Goal: Transaction & Acquisition: Purchase product/service

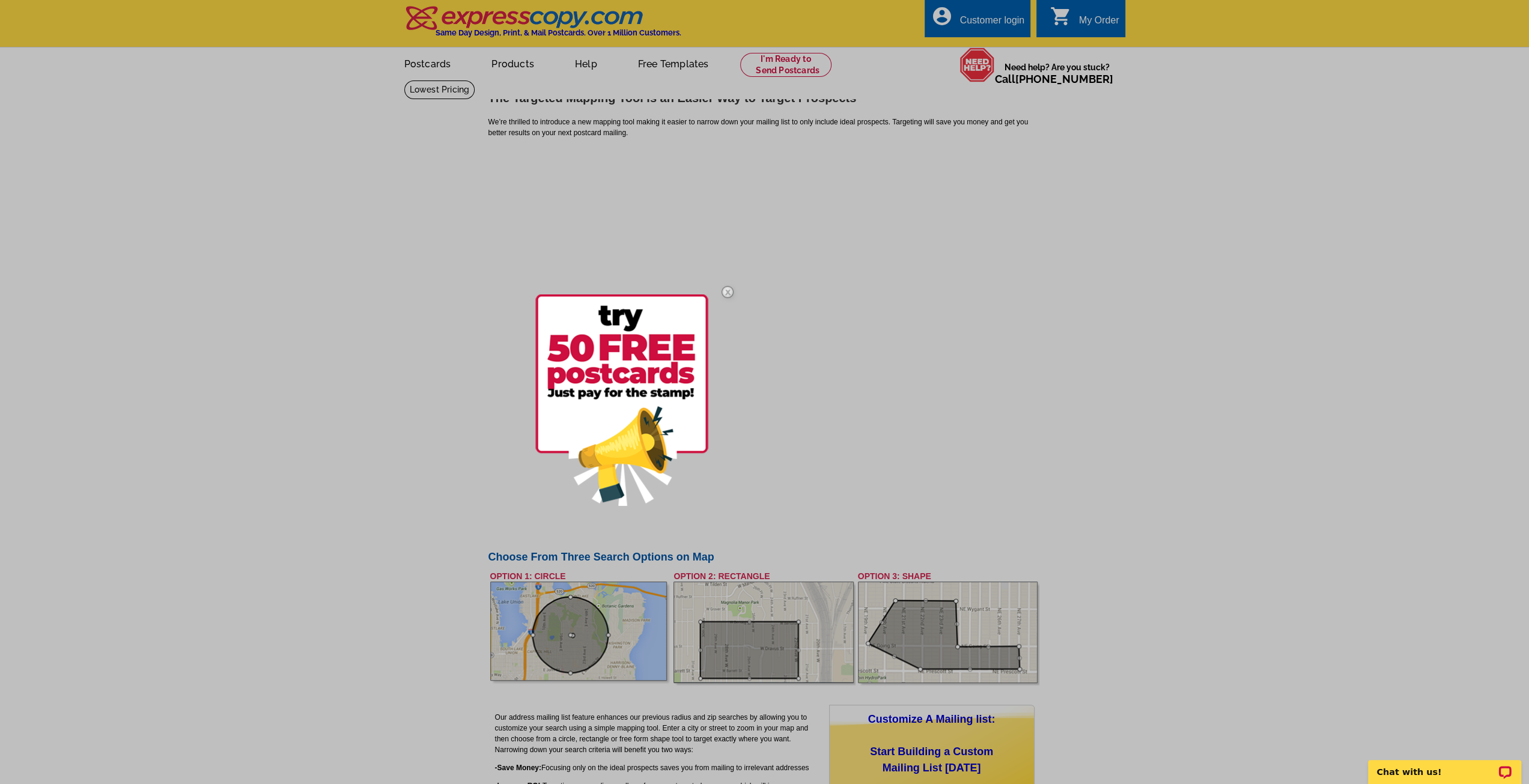
click at [726, 291] on img at bounding box center [727, 292] width 35 height 35
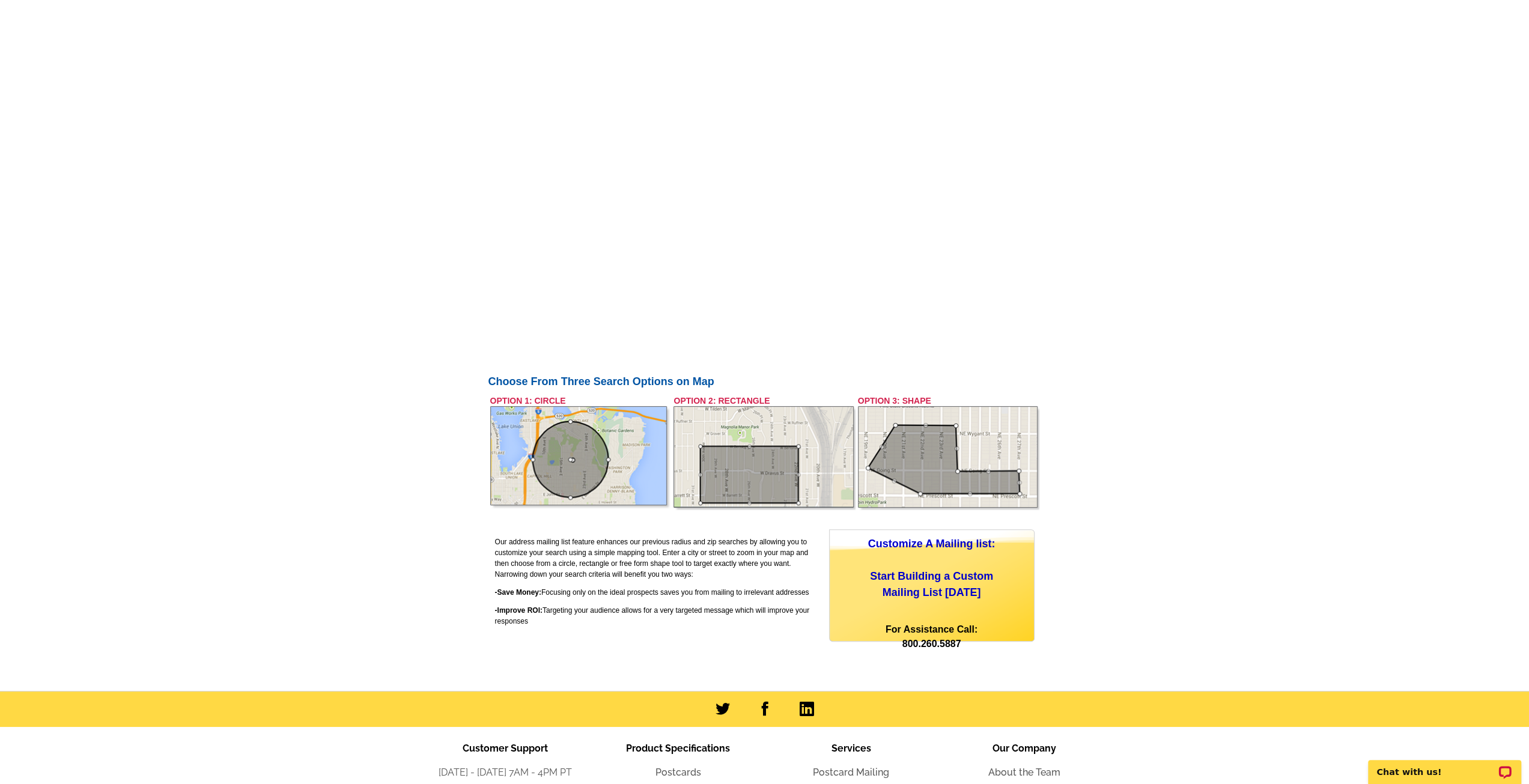
scroll to position [337, 0]
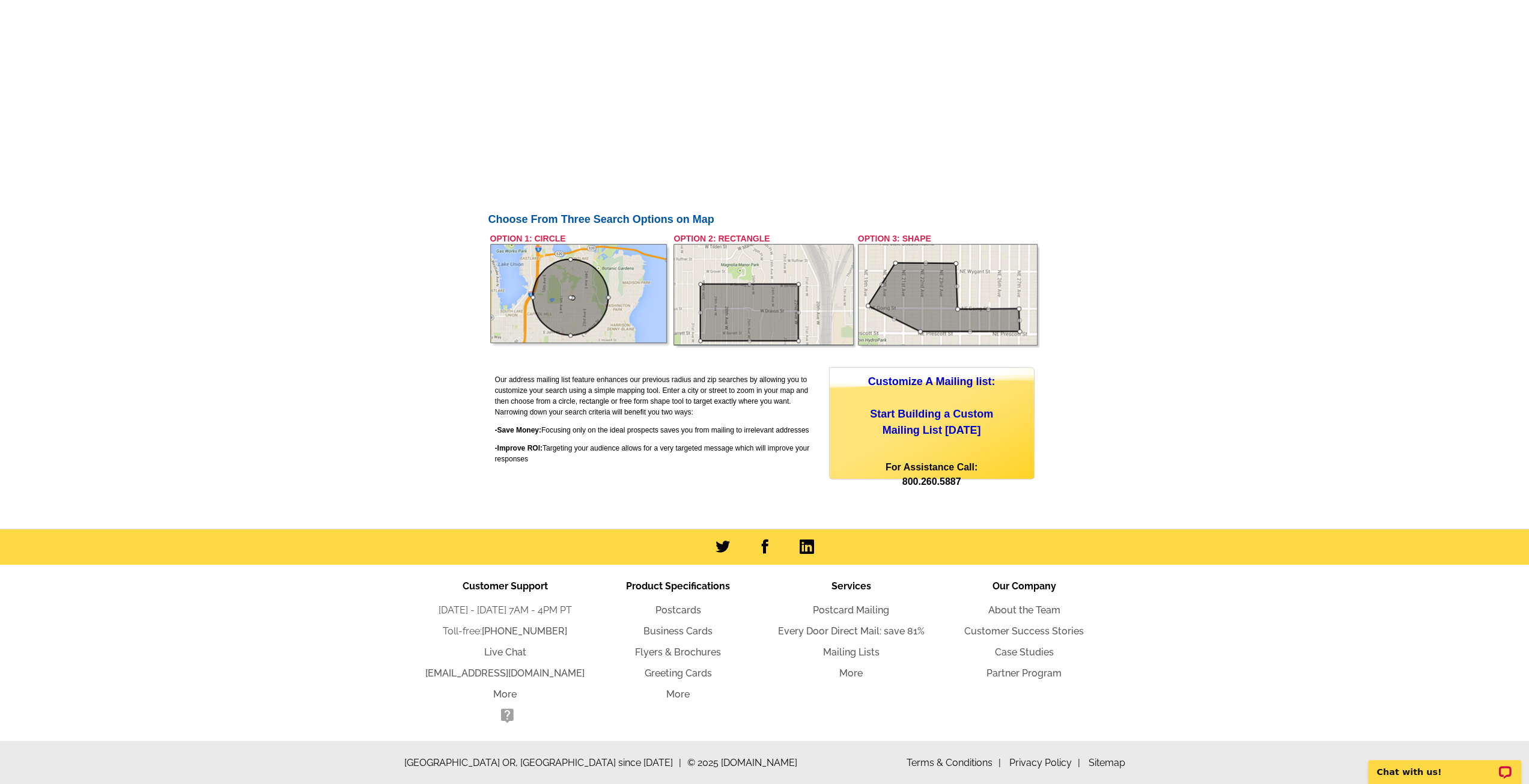
click at [941, 379] on div "Customize A Mailing list: Start Building a Custom Mailing List Today" at bounding box center [932, 406] width 204 height 65
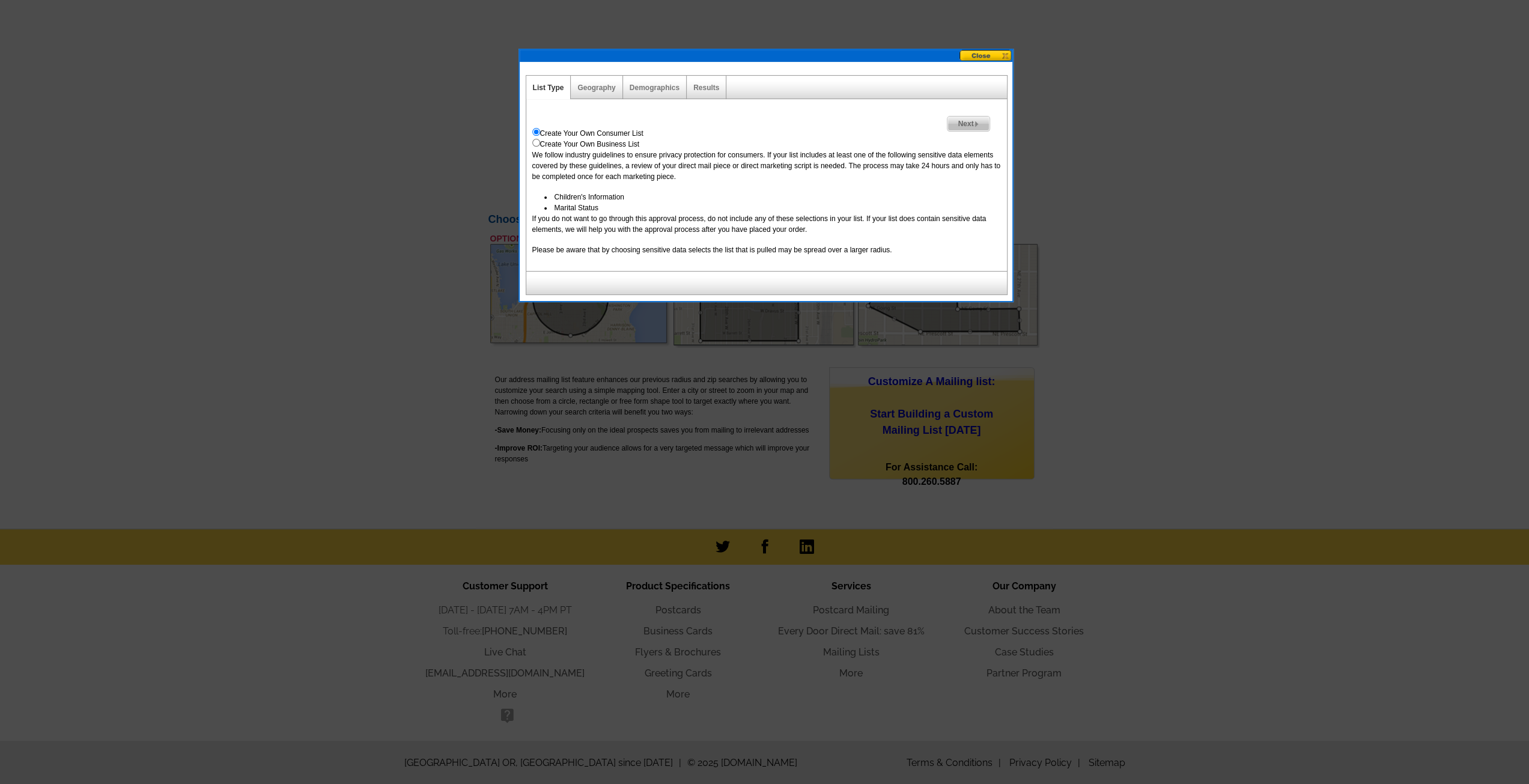
click at [605, 92] on div "Geography" at bounding box center [596, 87] width 52 height 24
click at [595, 84] on link "Geography" at bounding box center [596, 88] width 38 height 8
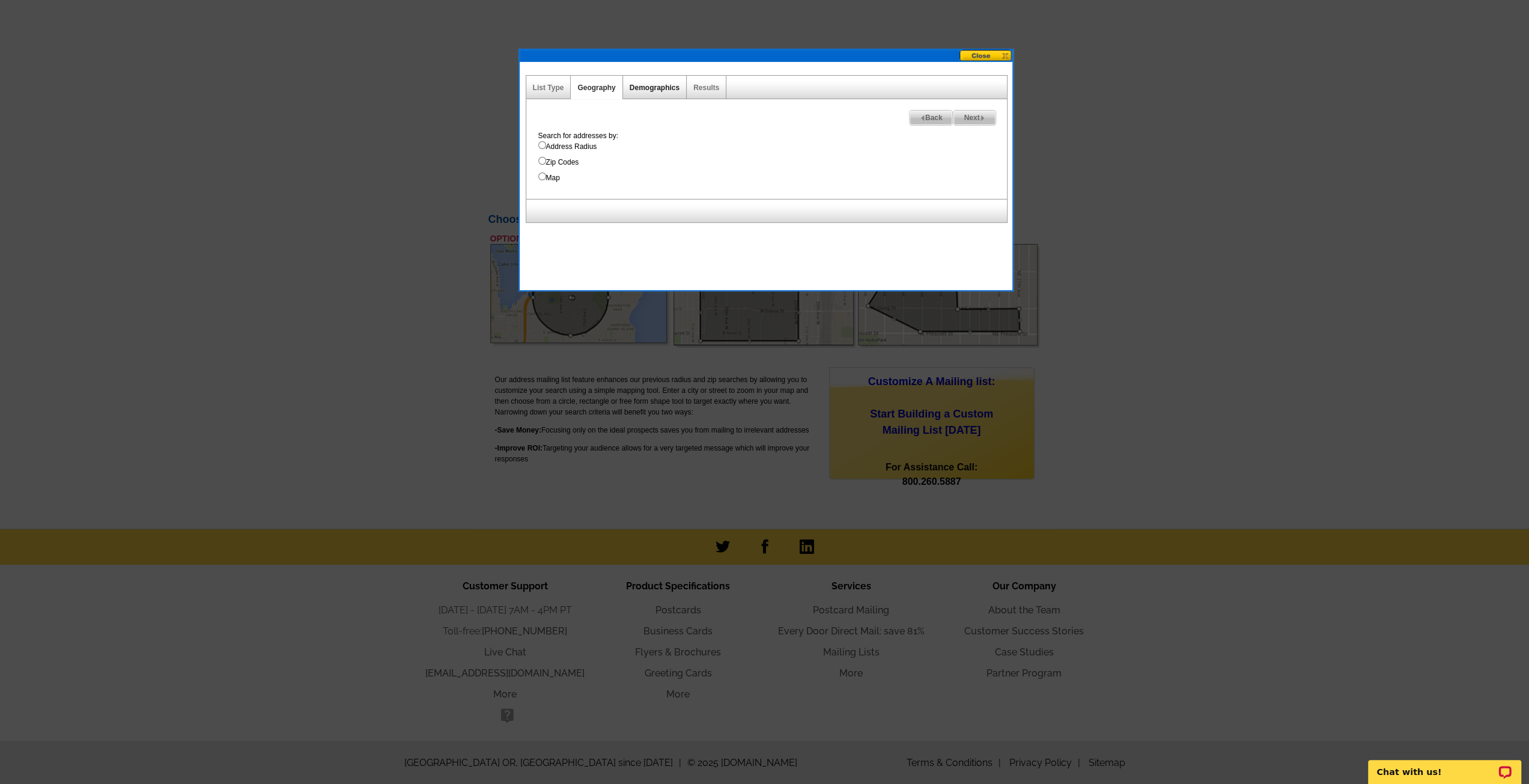
click at [650, 88] on link "Demographics" at bounding box center [655, 88] width 50 height 8
select select
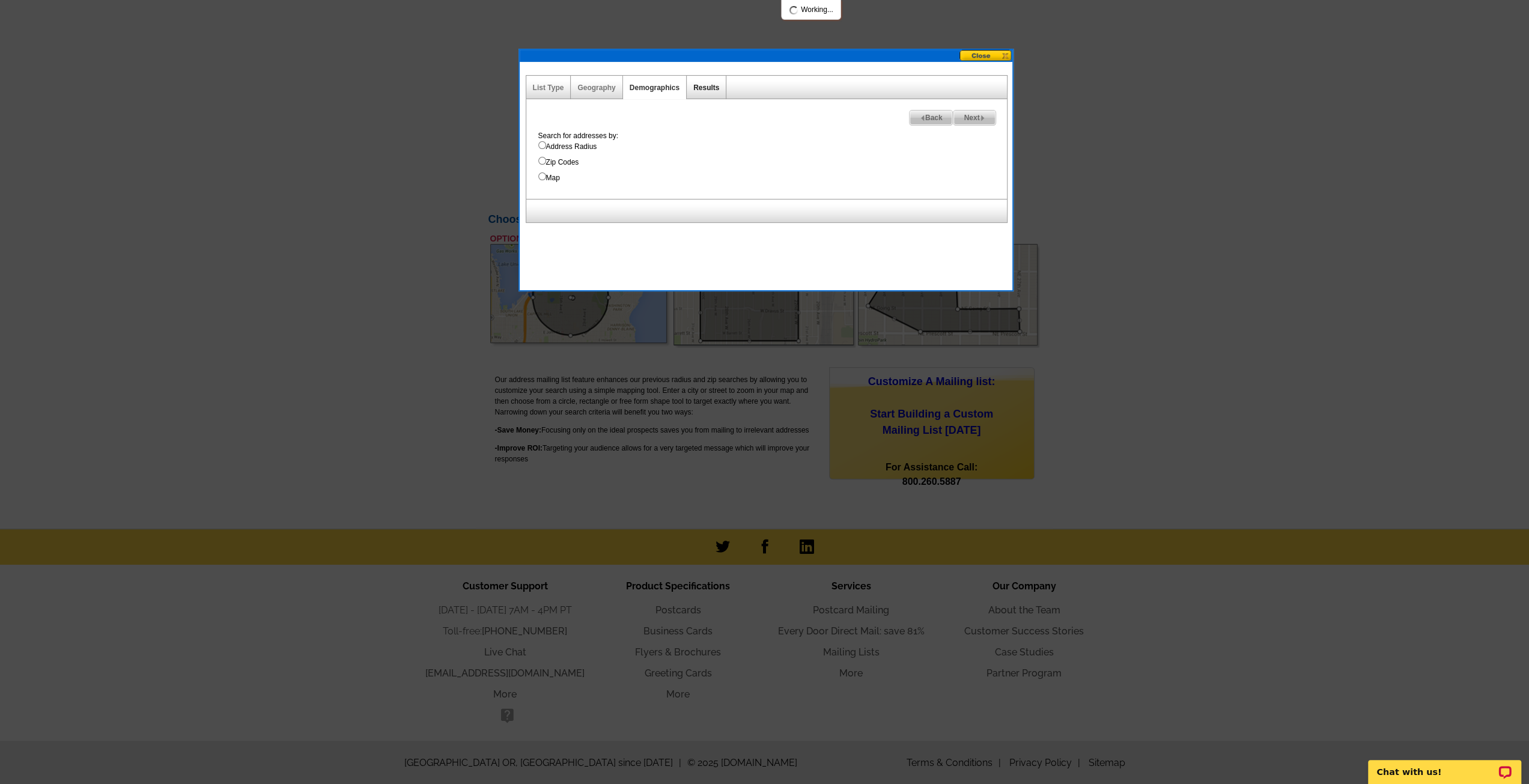
select select
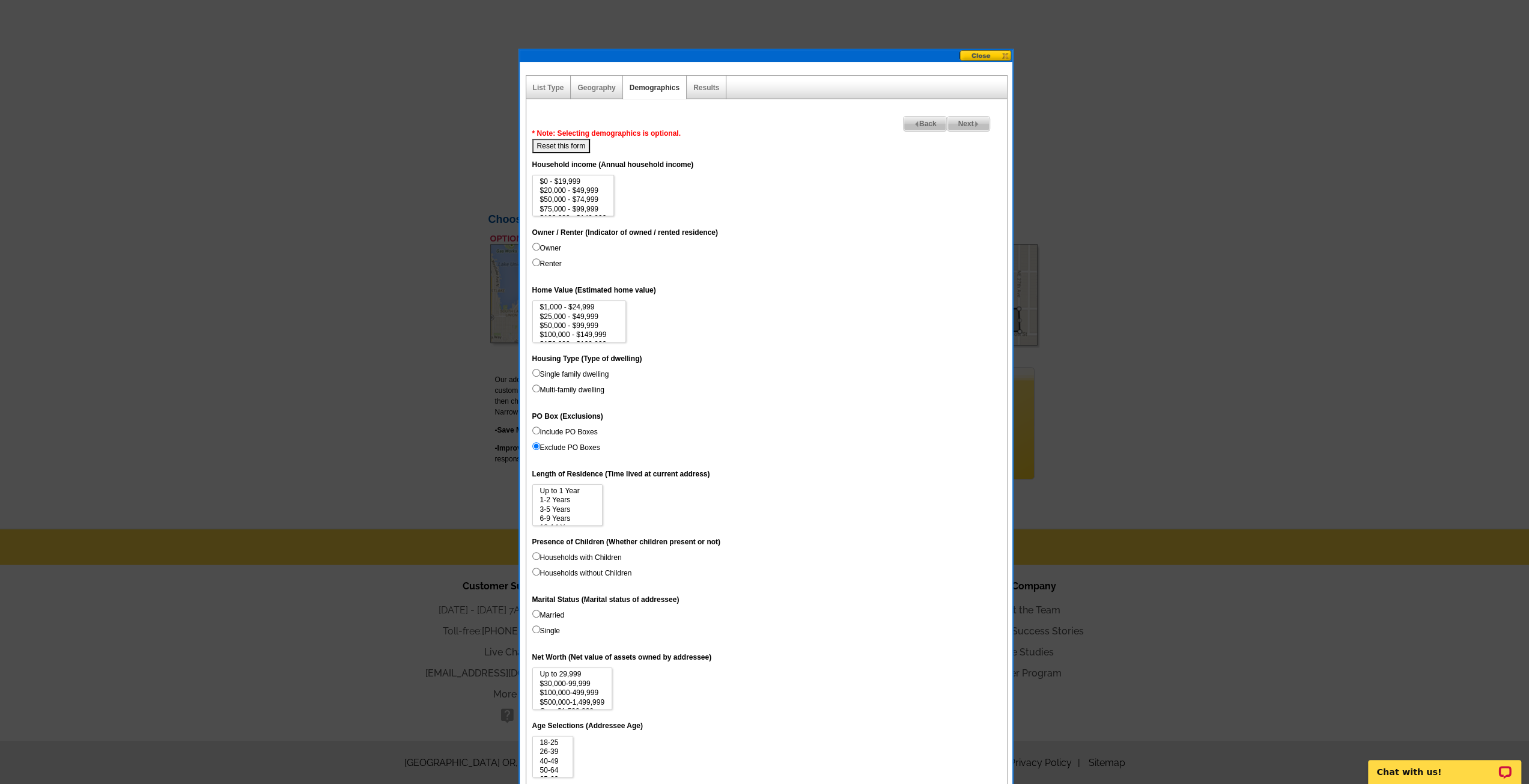
click at [600, 93] on div "Geography" at bounding box center [596, 87] width 52 height 24
click at [602, 86] on link "Geography" at bounding box center [596, 88] width 38 height 8
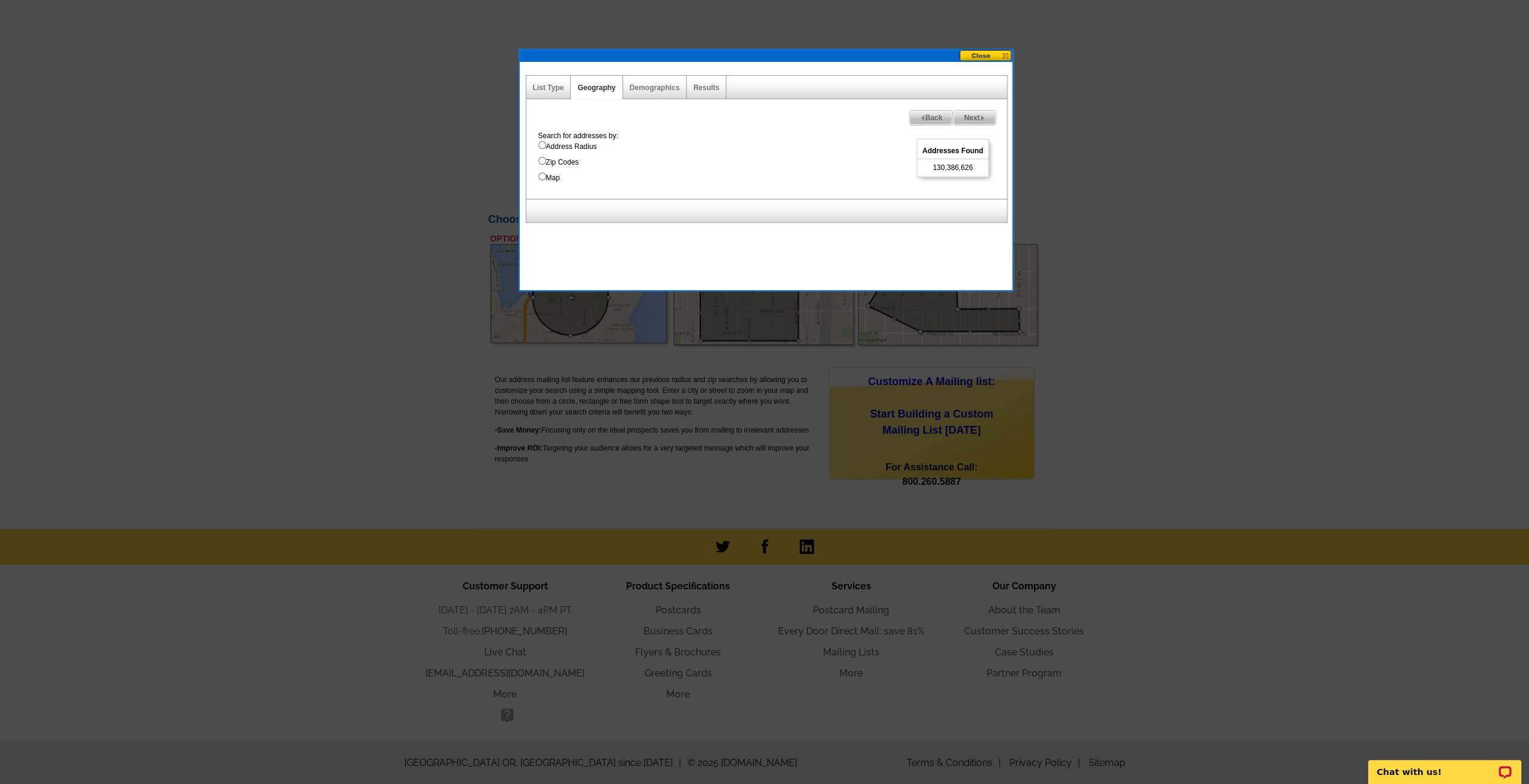
click at [540, 175] on input "Map" at bounding box center [543, 177] width 8 height 8
radio input "true"
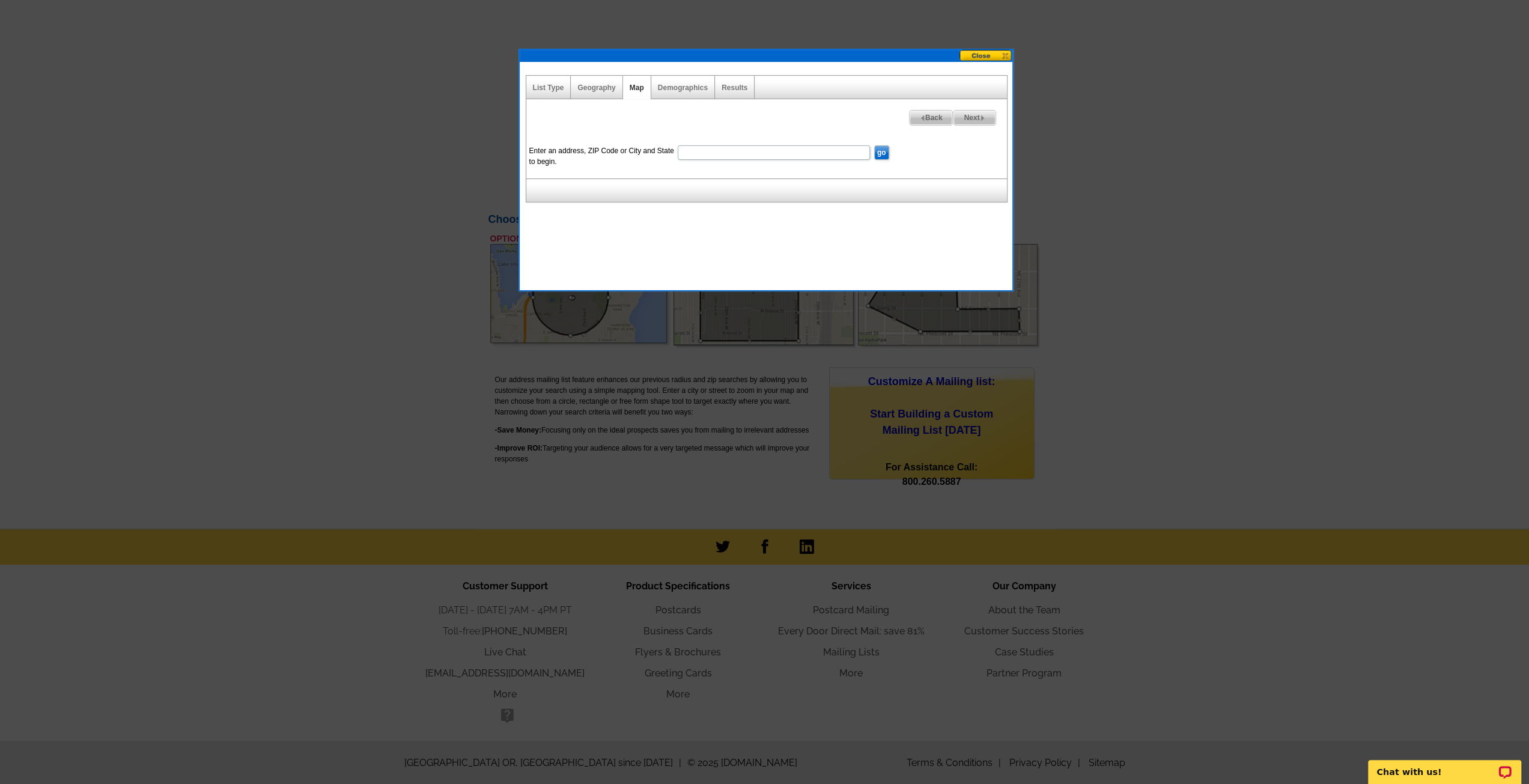
click at [718, 152] on input "Enter an address, ZIP Code or City and State to begin." at bounding box center [773, 152] width 192 height 14
type input "87031"
click at [880, 154] on input "go" at bounding box center [882, 152] width 15 height 14
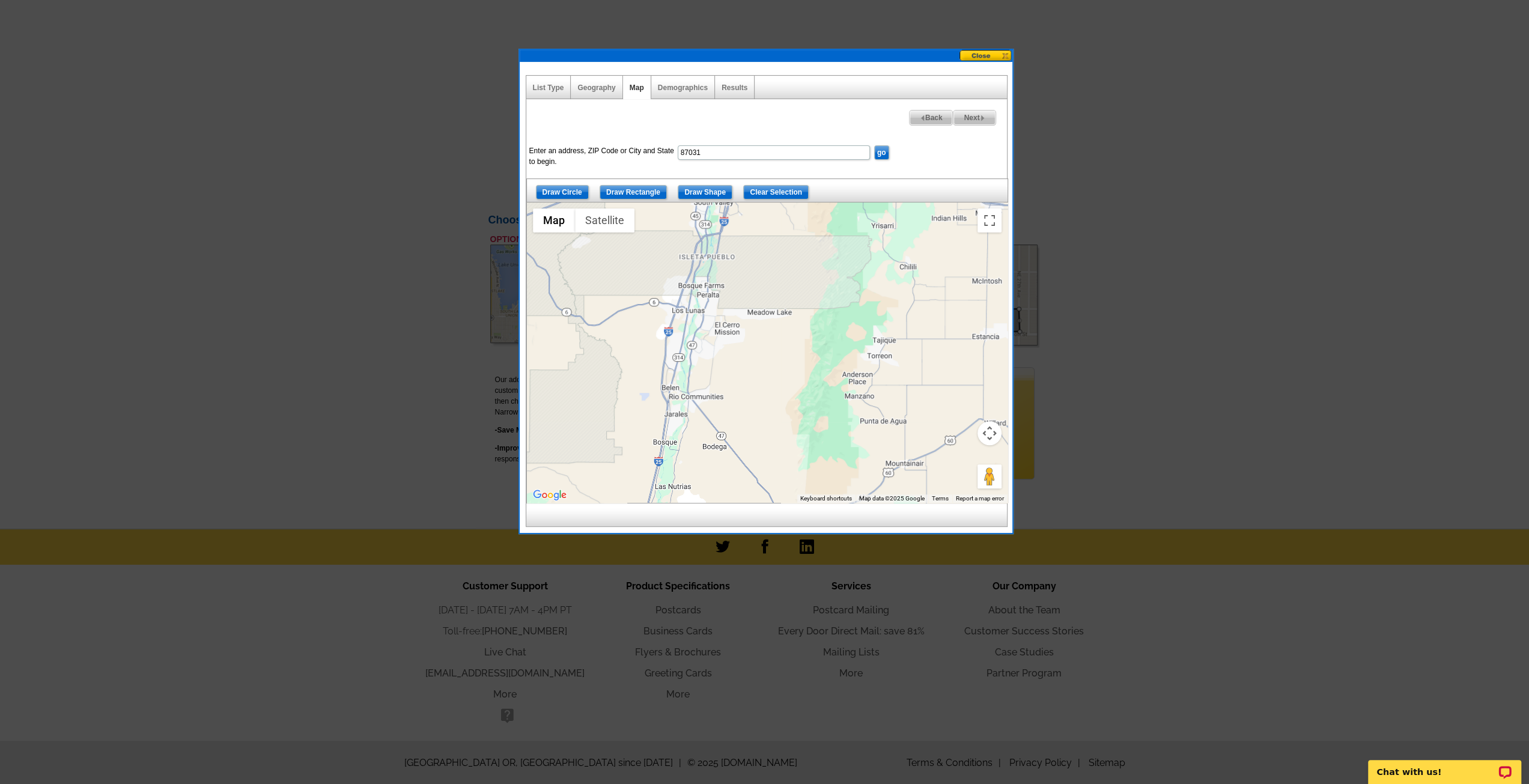
drag, startPoint x: 874, startPoint y: 361, endPoint x: 764, endPoint y: 345, distance: 111.2
click at [764, 345] on div at bounding box center [767, 352] width 480 height 300
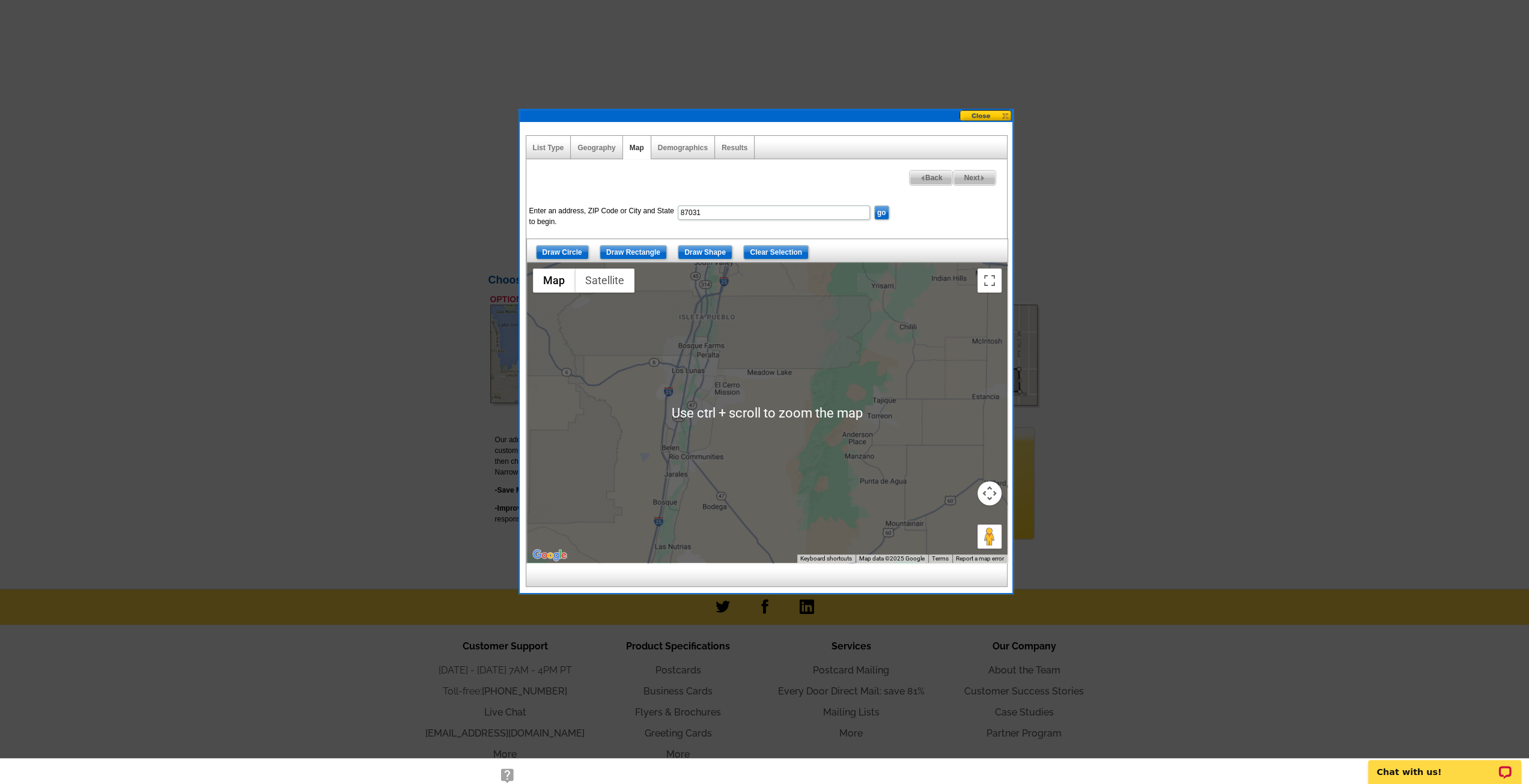
scroll to position [337, 0]
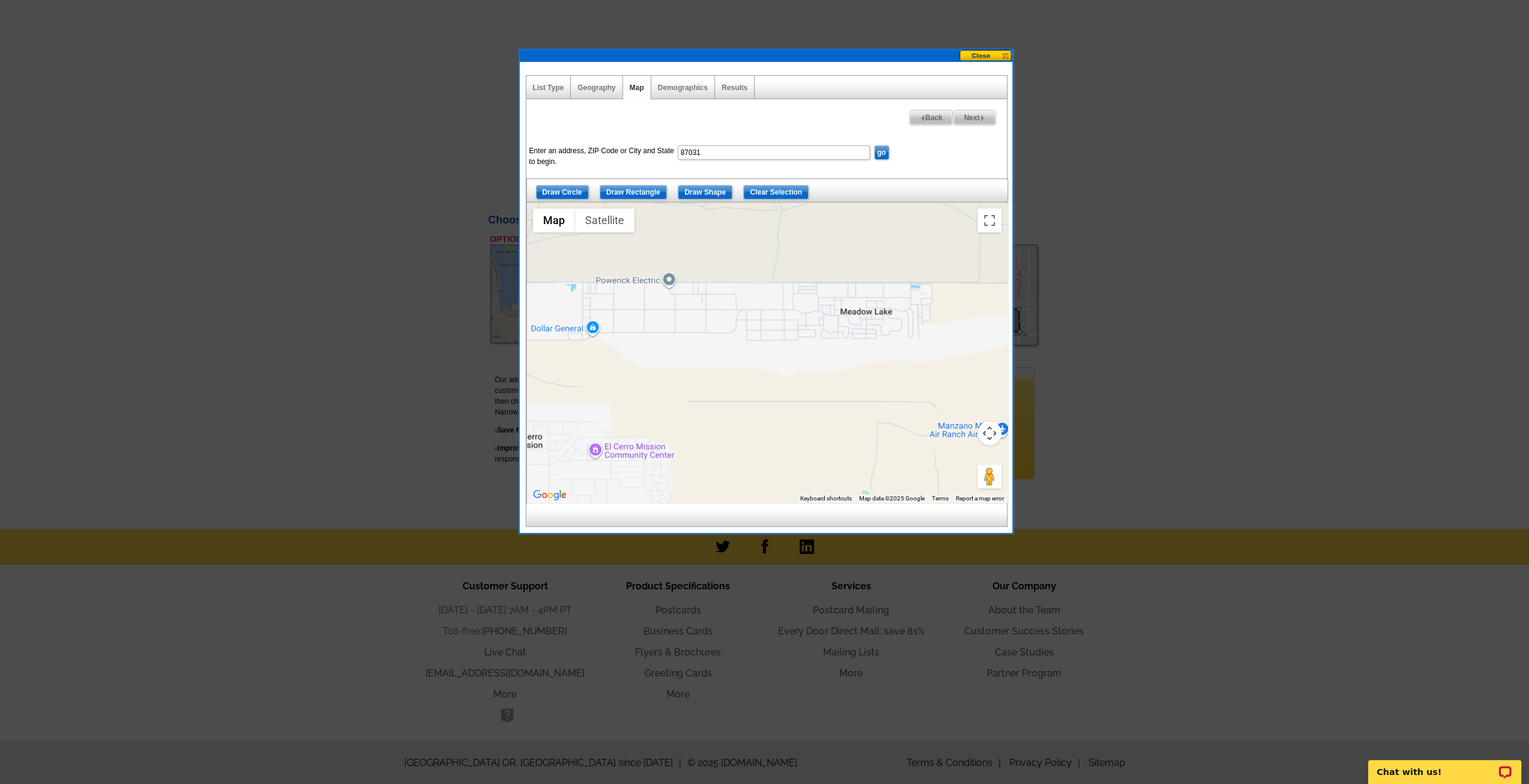
drag, startPoint x: 911, startPoint y: 315, endPoint x: 871, endPoint y: 336, distance: 45.2
click at [871, 336] on div at bounding box center [767, 352] width 480 height 300
click at [649, 189] on input "Draw Rectangle" at bounding box center [634, 192] width 67 height 14
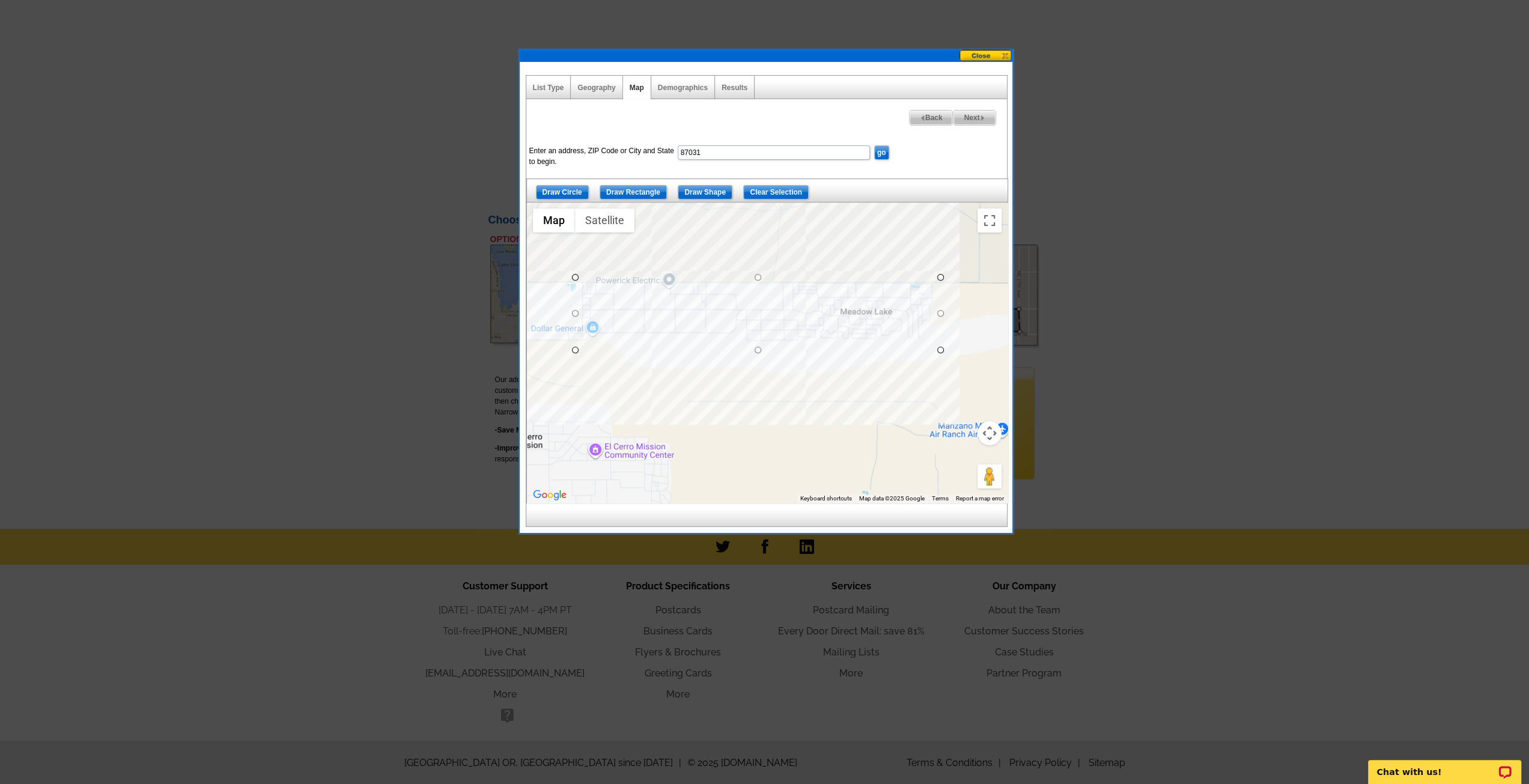
drag, startPoint x: 573, startPoint y: 273, endPoint x: 940, endPoint y: 348, distance: 374.6
drag, startPoint x: 573, startPoint y: 349, endPoint x: 744, endPoint y: 304, distance: 176.8
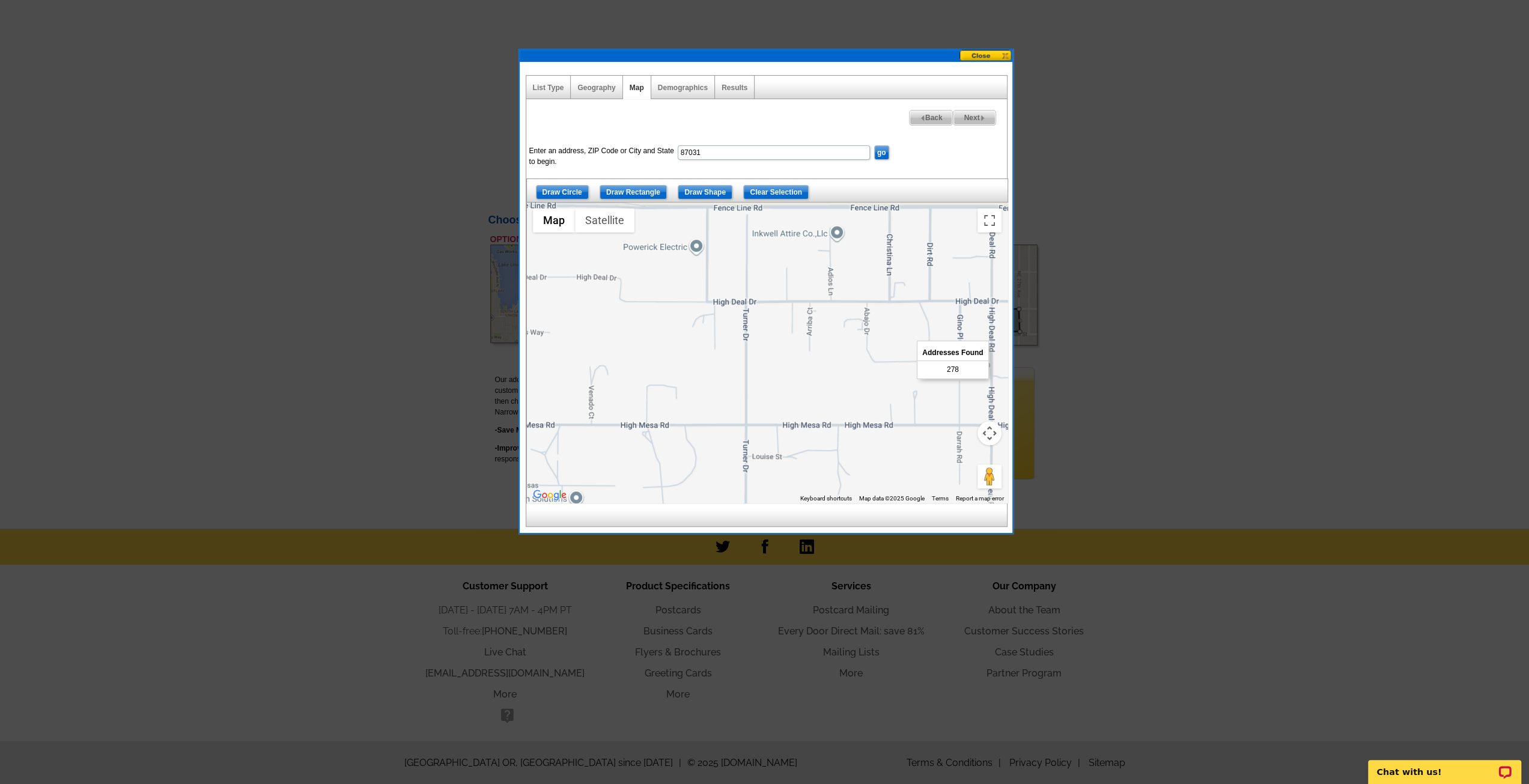
drag, startPoint x: 655, startPoint y: 296, endPoint x: 768, endPoint y: 312, distance: 114.1
click at [790, 346] on div at bounding box center [767, 352] width 480 height 300
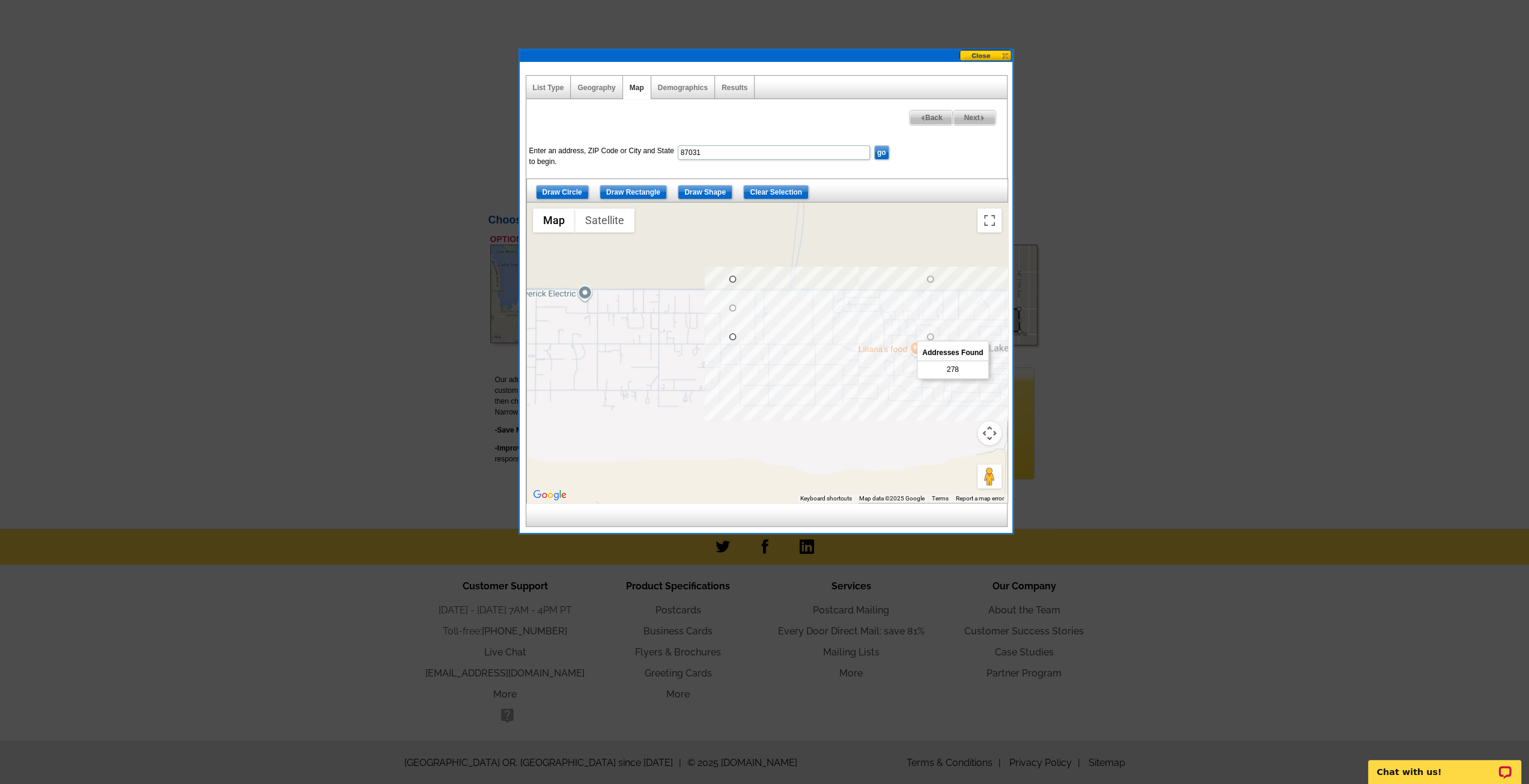
drag, startPoint x: 920, startPoint y: 310, endPoint x: 797, endPoint y: 307, distance: 123.0
click at [797, 307] on div at bounding box center [767, 352] width 480 height 300
drag, startPoint x: 808, startPoint y: 309, endPoint x: 781, endPoint y: 310, distance: 27.0
click at [781, 310] on div at bounding box center [767, 352] width 480 height 300
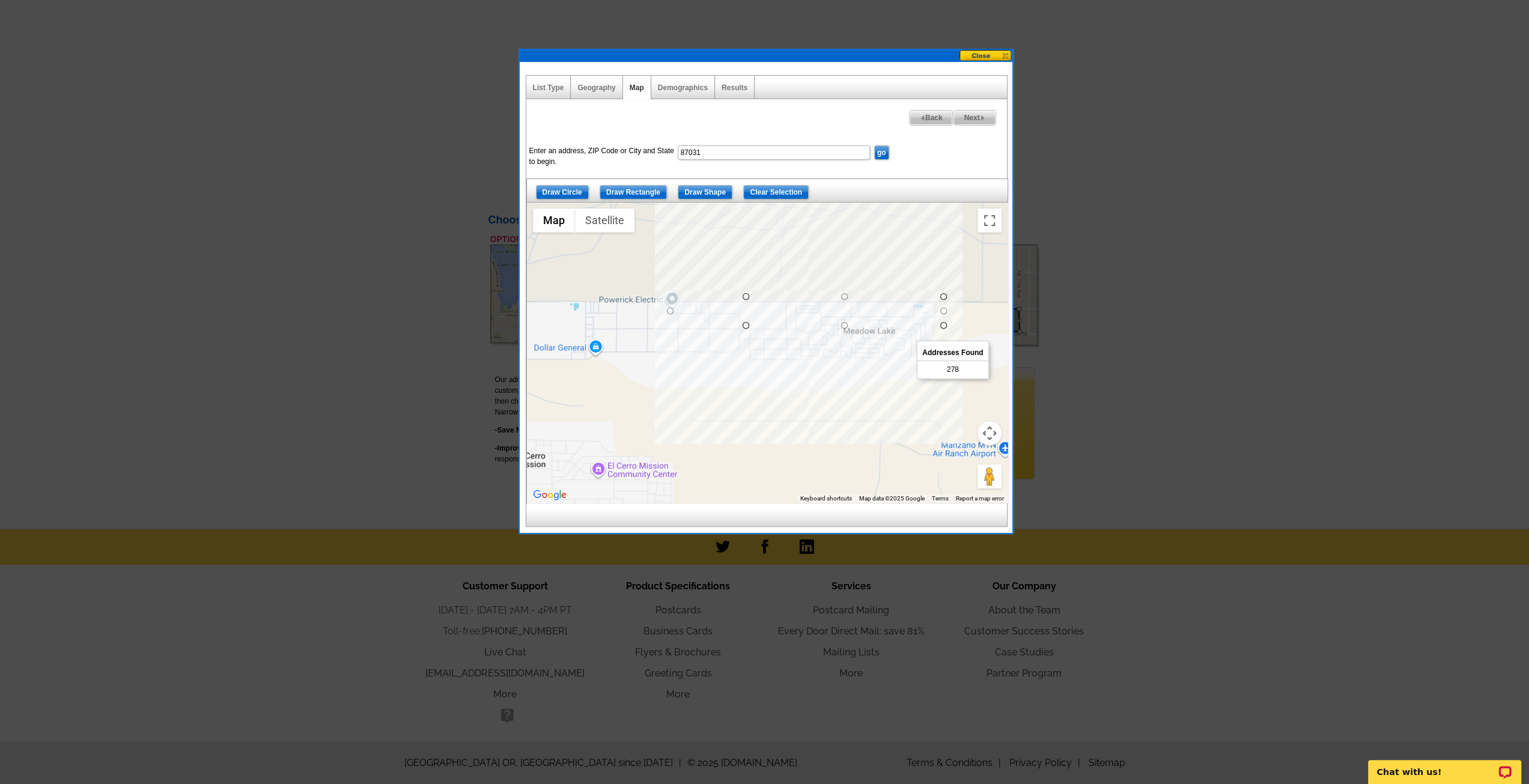
drag, startPoint x: 746, startPoint y: 310, endPoint x: 669, endPoint y: 314, distance: 77.1
drag, startPoint x: 944, startPoint y: 312, endPoint x: 843, endPoint y: 315, distance: 101.0
drag, startPoint x: 842, startPoint y: 326, endPoint x: 737, endPoint y: 358, distance: 109.8
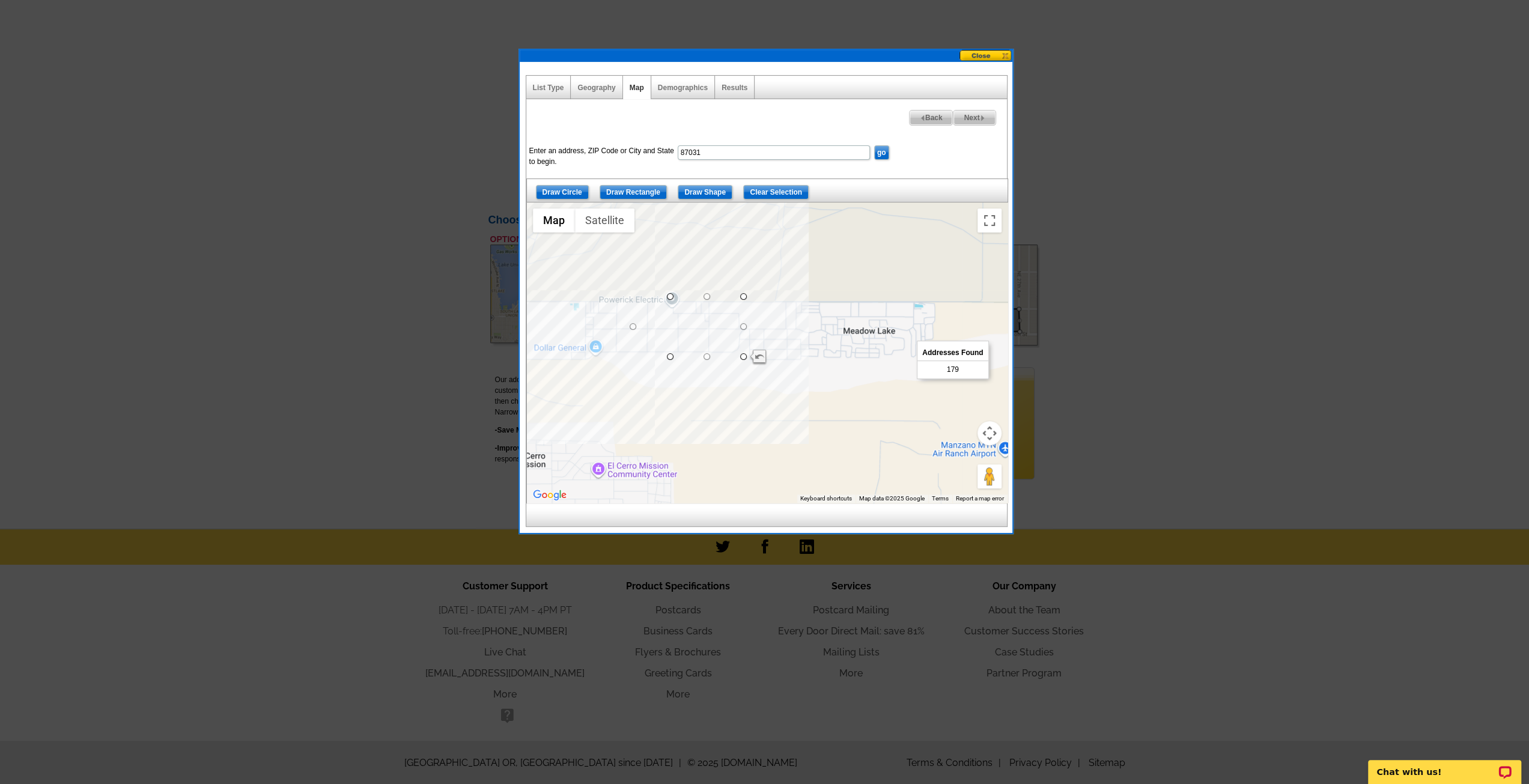
drag, startPoint x: 669, startPoint y: 326, endPoint x: 631, endPoint y: 326, distance: 38.0
click at [951, 370] on span "285" at bounding box center [953, 370] width 12 height 11
click at [954, 366] on span "285" at bounding box center [953, 370] width 12 height 11
click at [970, 117] on span "Next" at bounding box center [974, 117] width 41 height 14
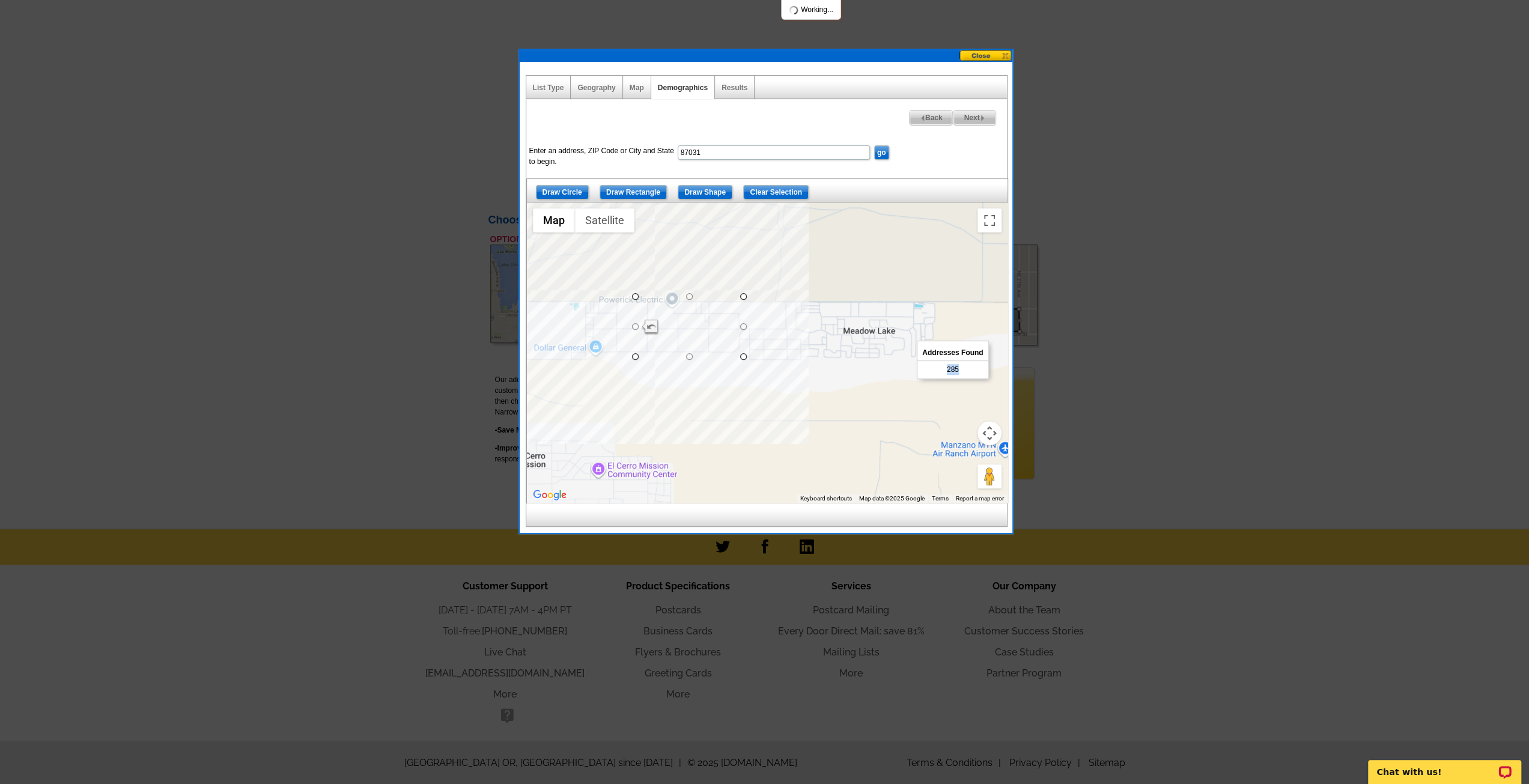
select select
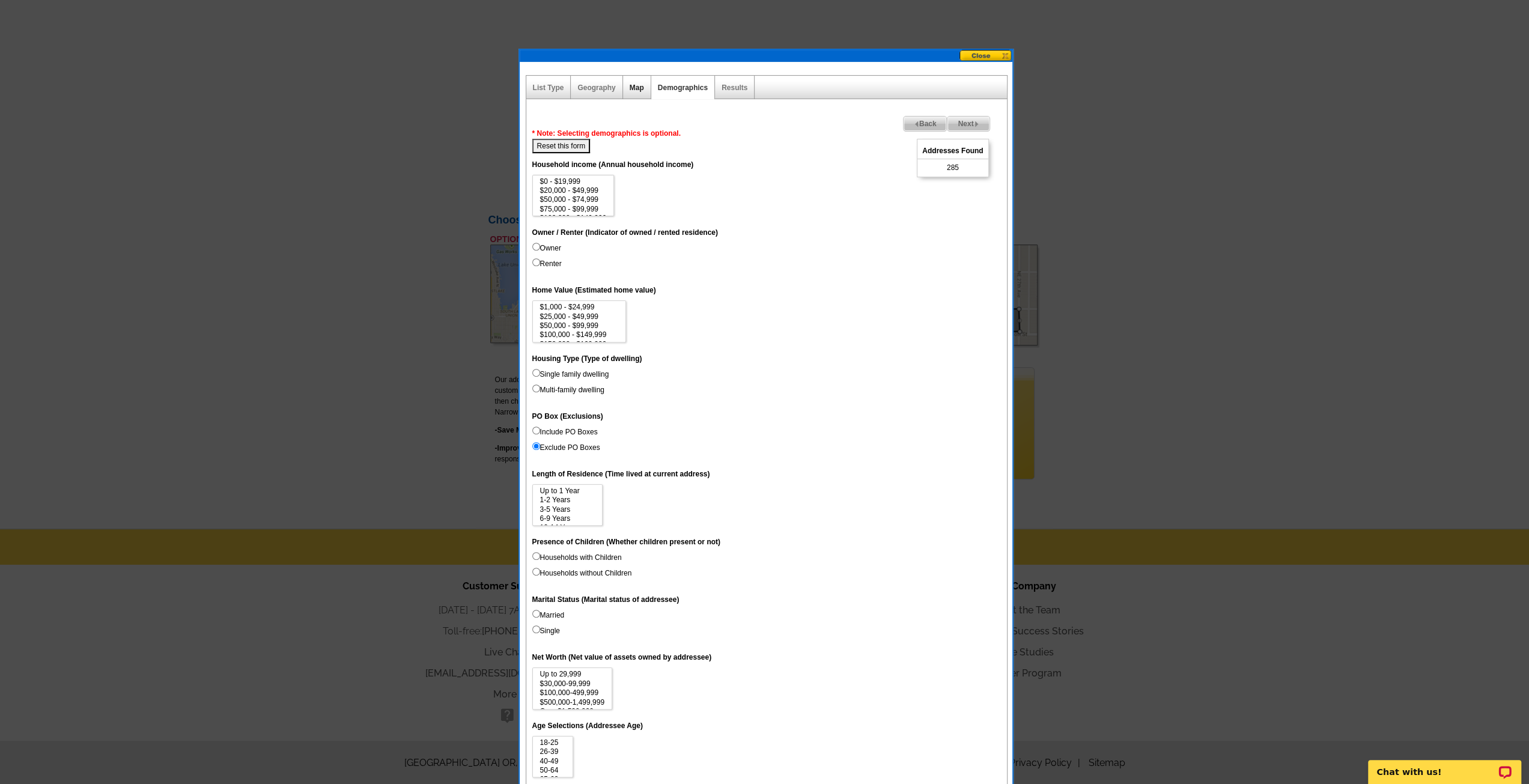
click at [630, 86] on link "Map" at bounding box center [636, 88] width 14 height 8
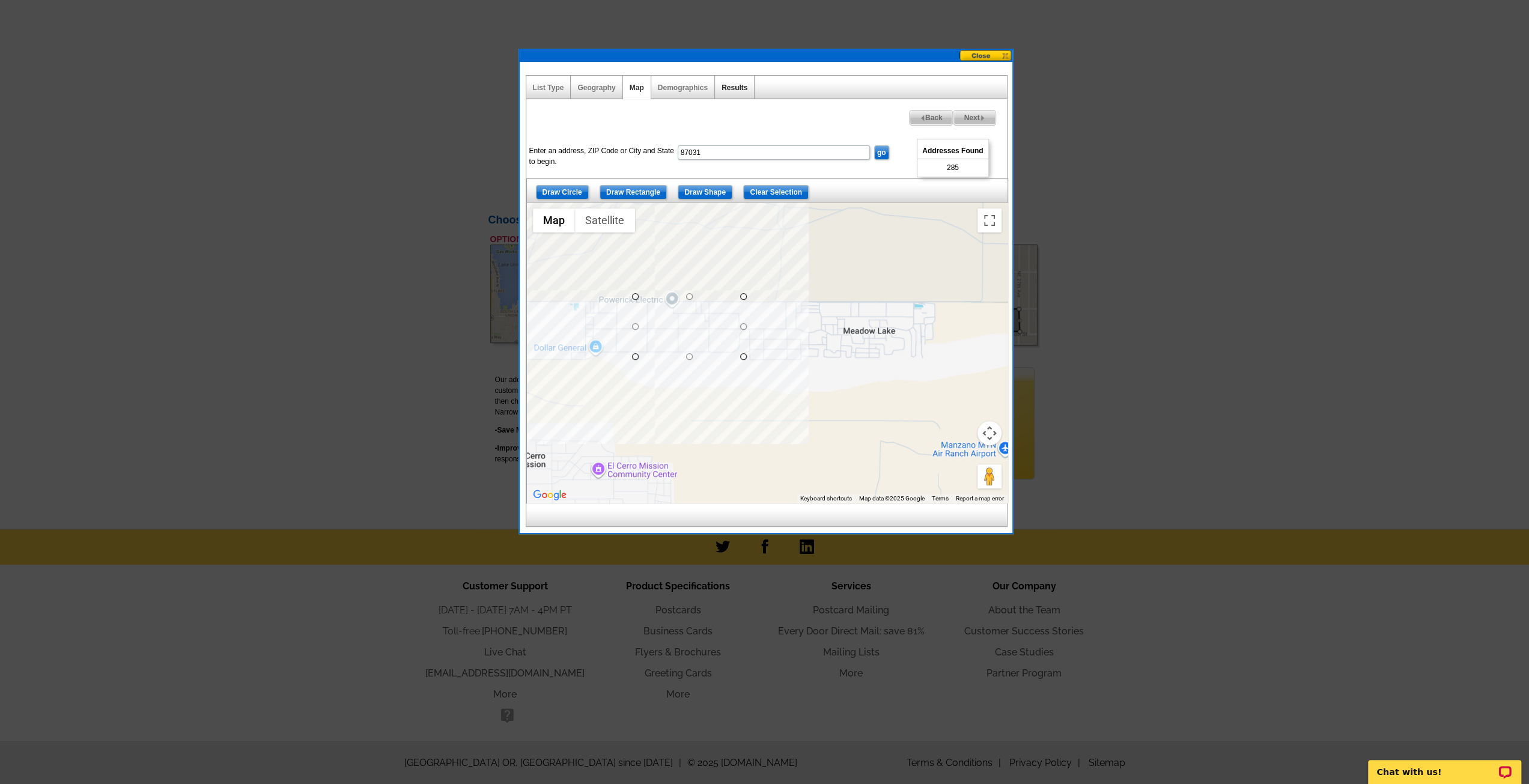
click at [735, 88] on link "Results" at bounding box center [734, 88] width 26 height 8
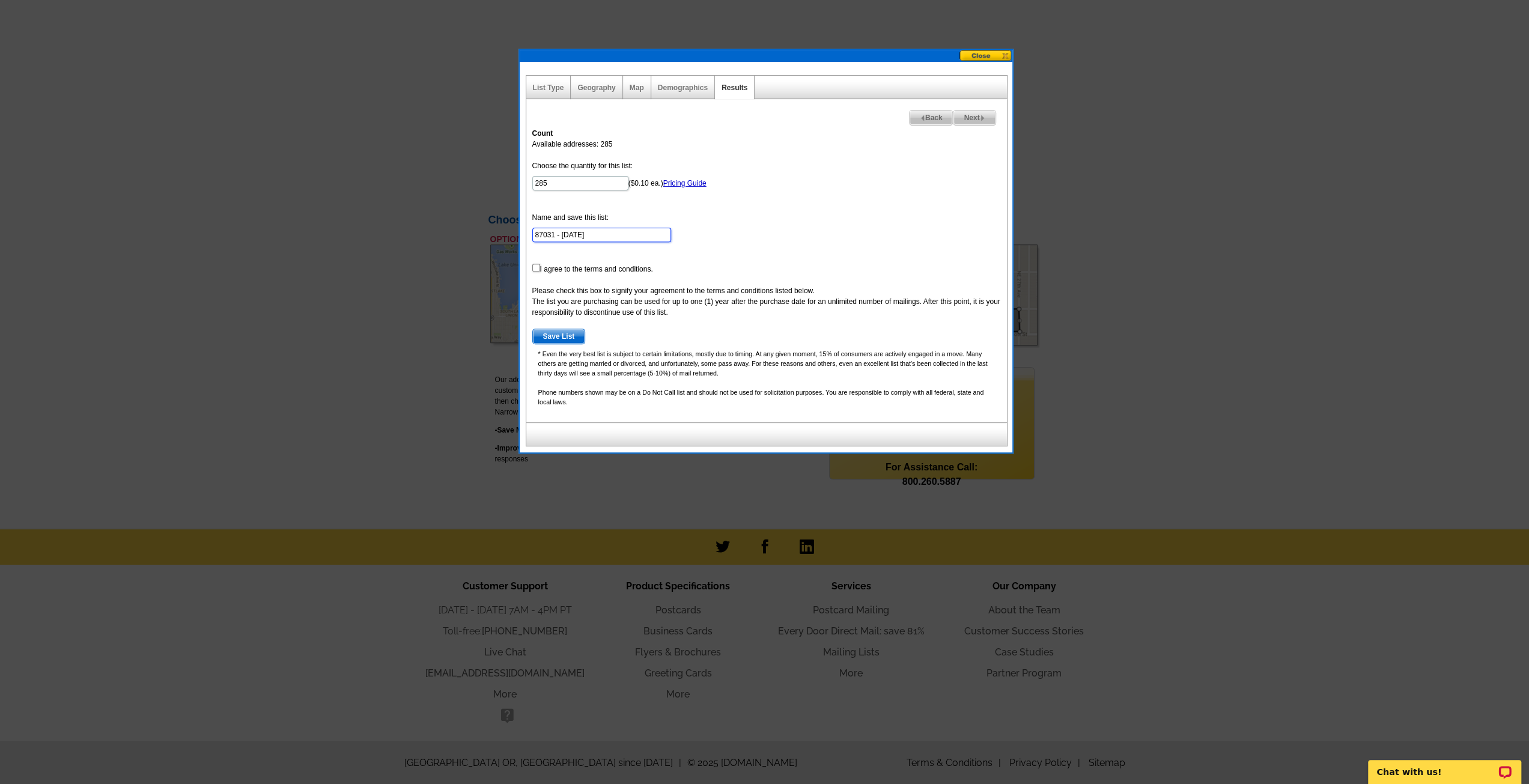
click at [619, 232] on input "87031 - Aug 25" at bounding box center [602, 234] width 139 height 14
click at [922, 116] on span "Back" at bounding box center [931, 117] width 43 height 14
select select
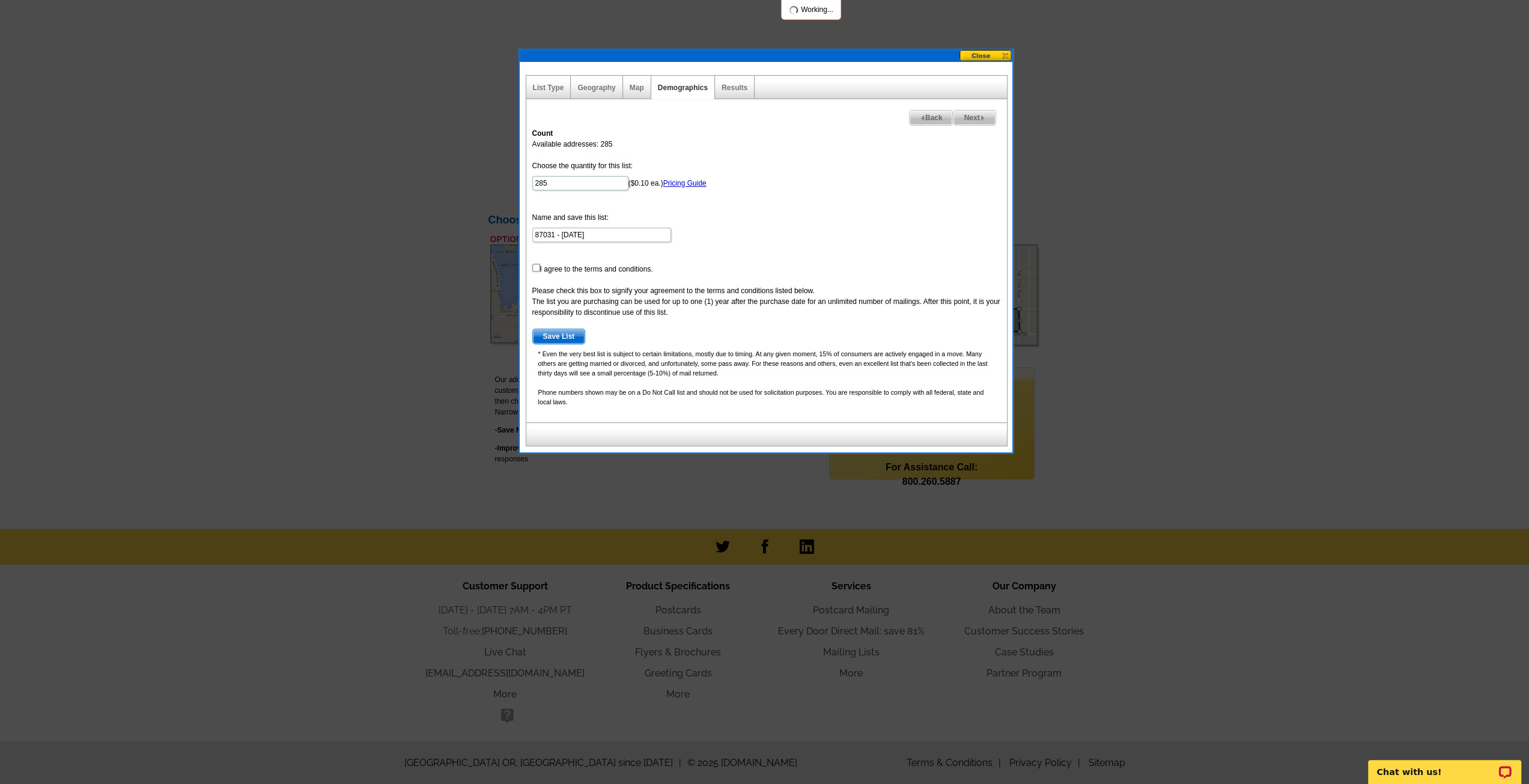
select select
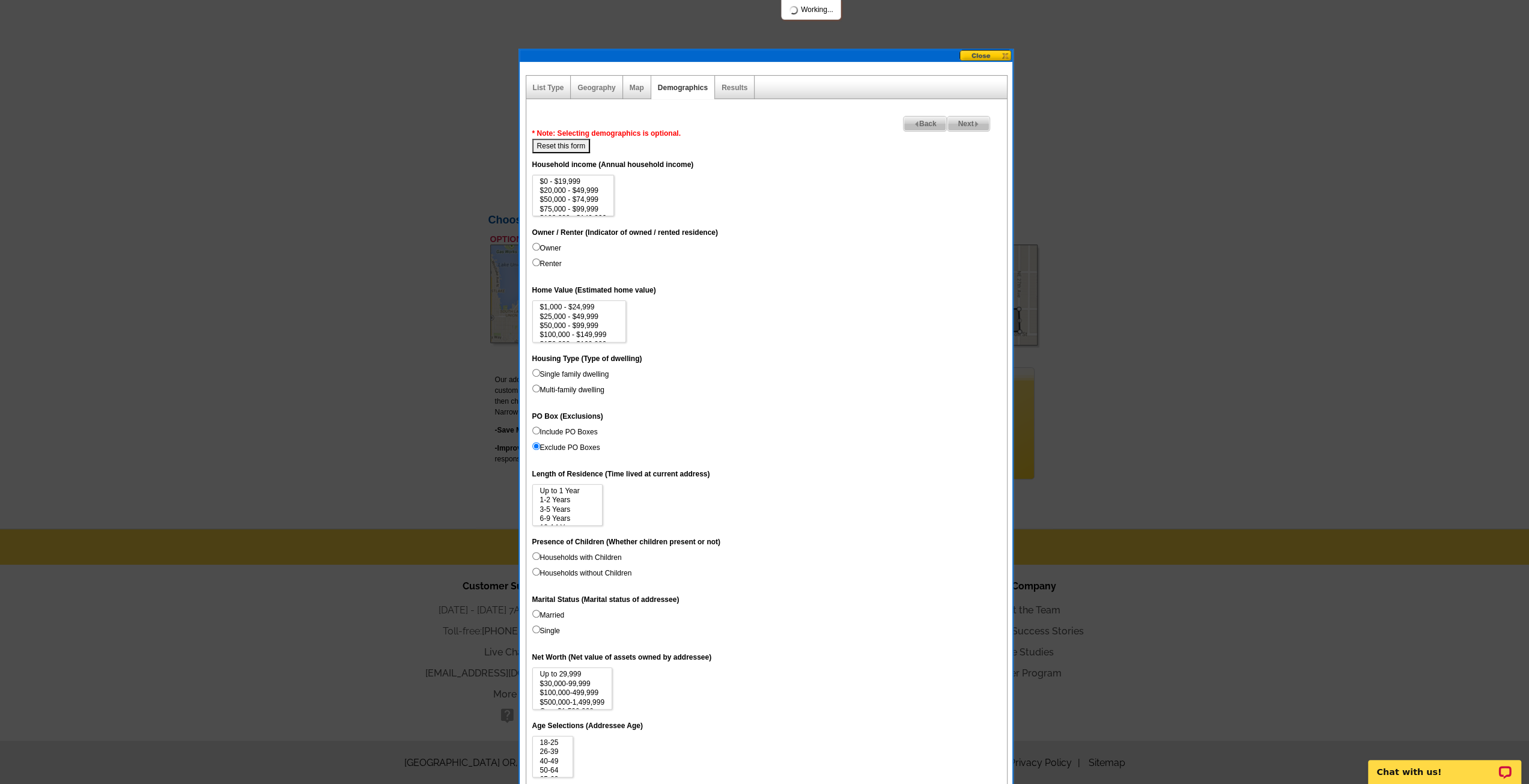
click at [922, 117] on span "Back" at bounding box center [925, 123] width 43 height 14
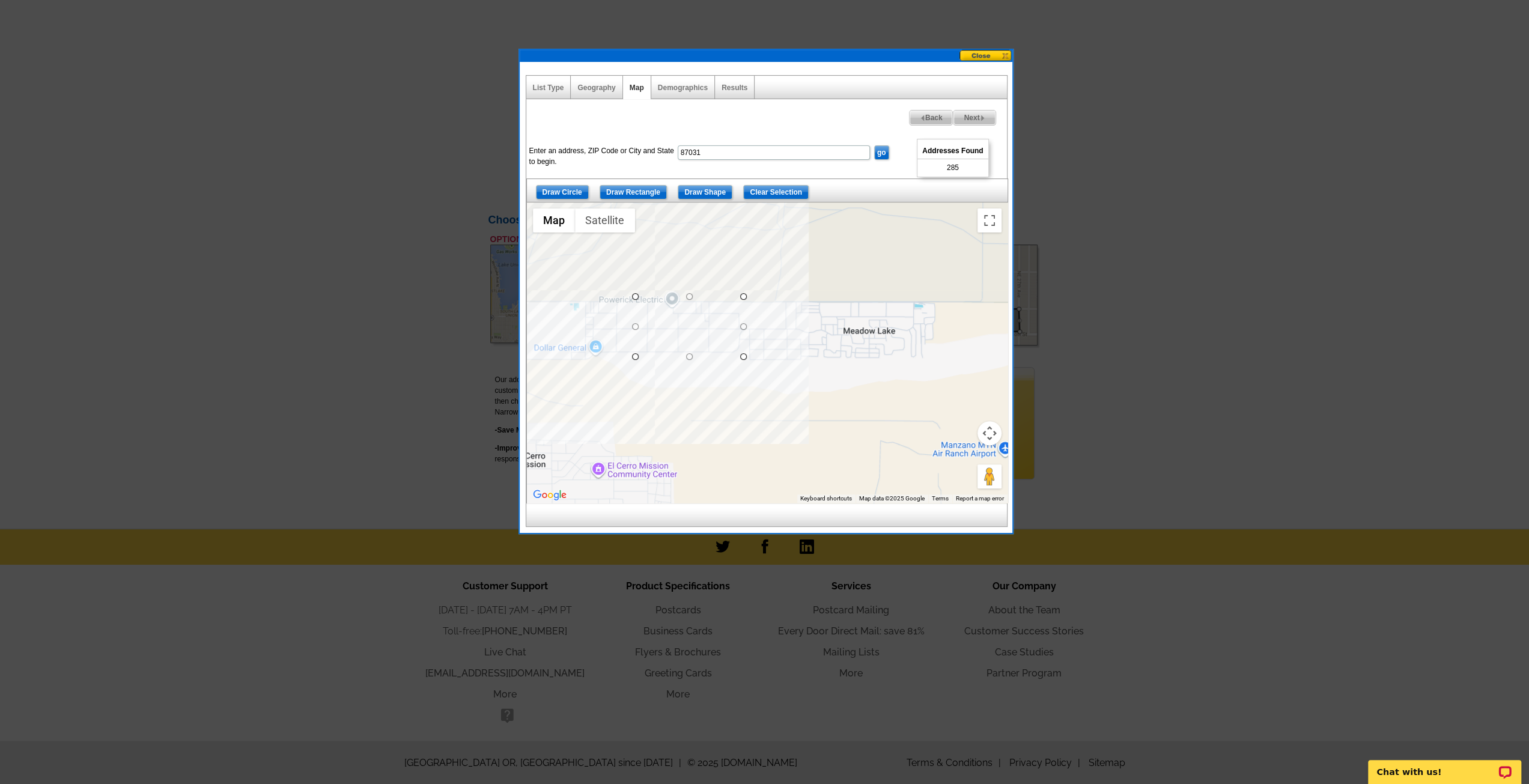
click at [549, 90] on div "List Type" at bounding box center [549, 87] width 45 height 24
click at [553, 85] on link "List Type" at bounding box center [549, 88] width 31 height 8
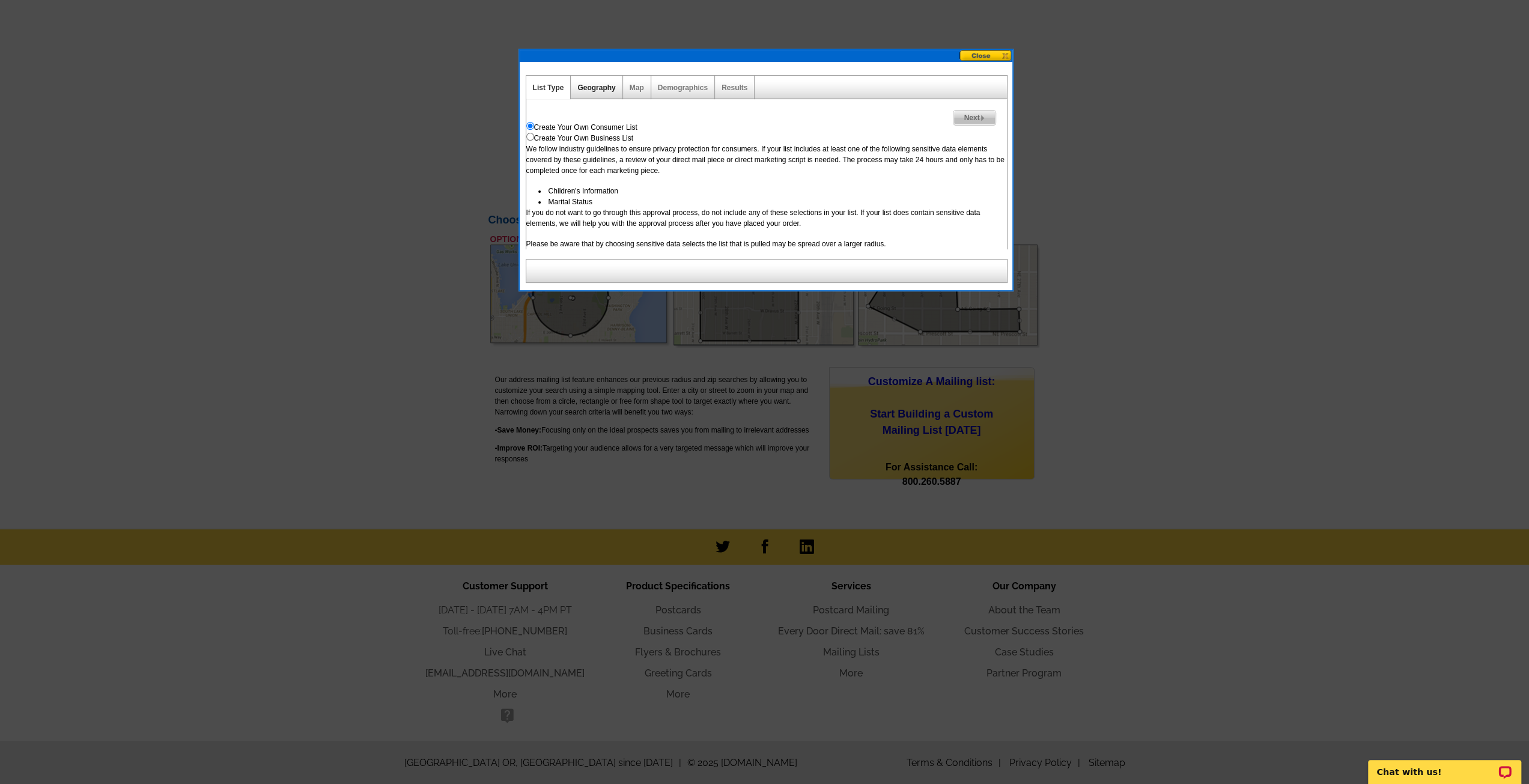
click at [591, 86] on link "Geography" at bounding box center [596, 88] width 38 height 8
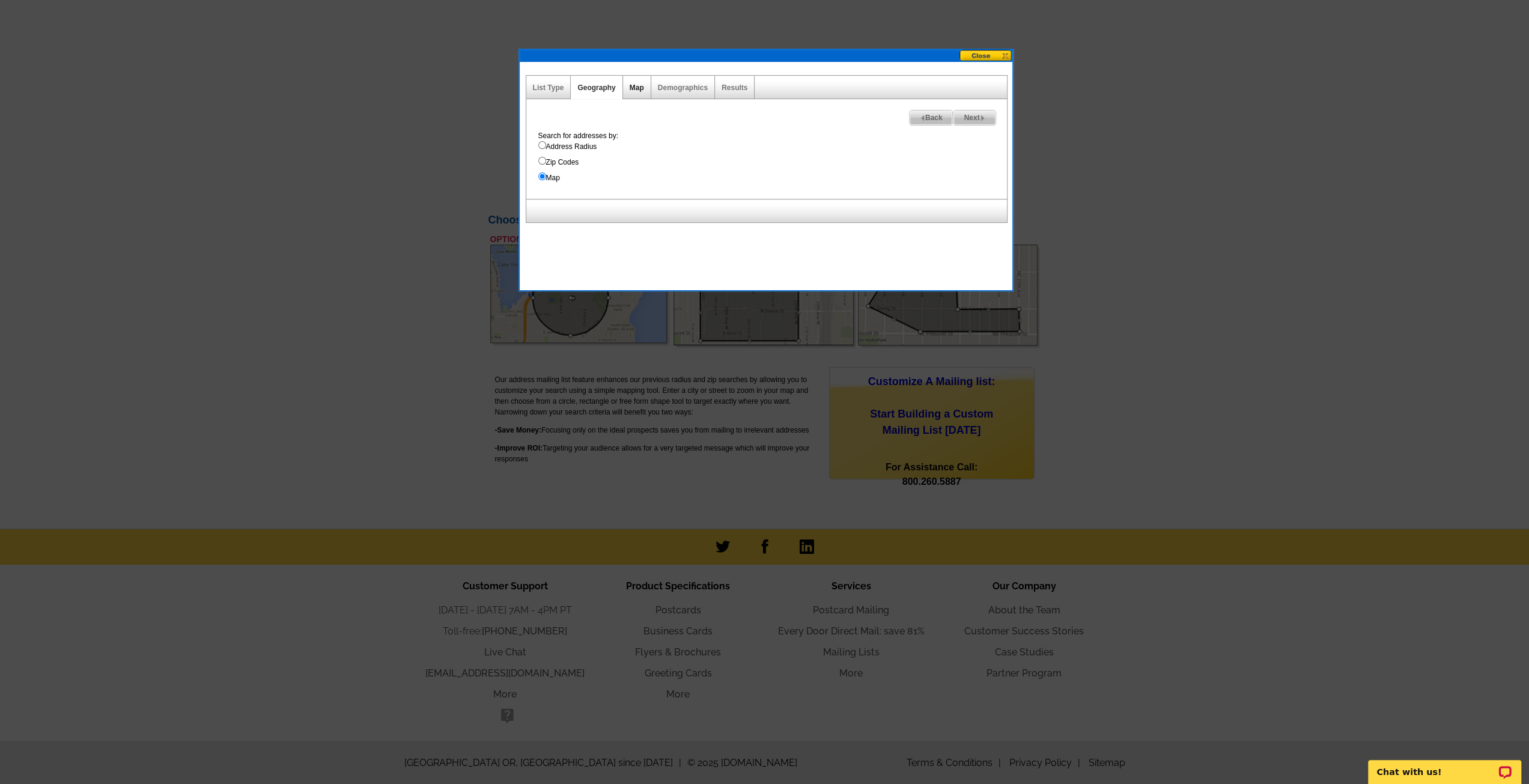
click at [638, 85] on link "Map" at bounding box center [636, 88] width 14 height 8
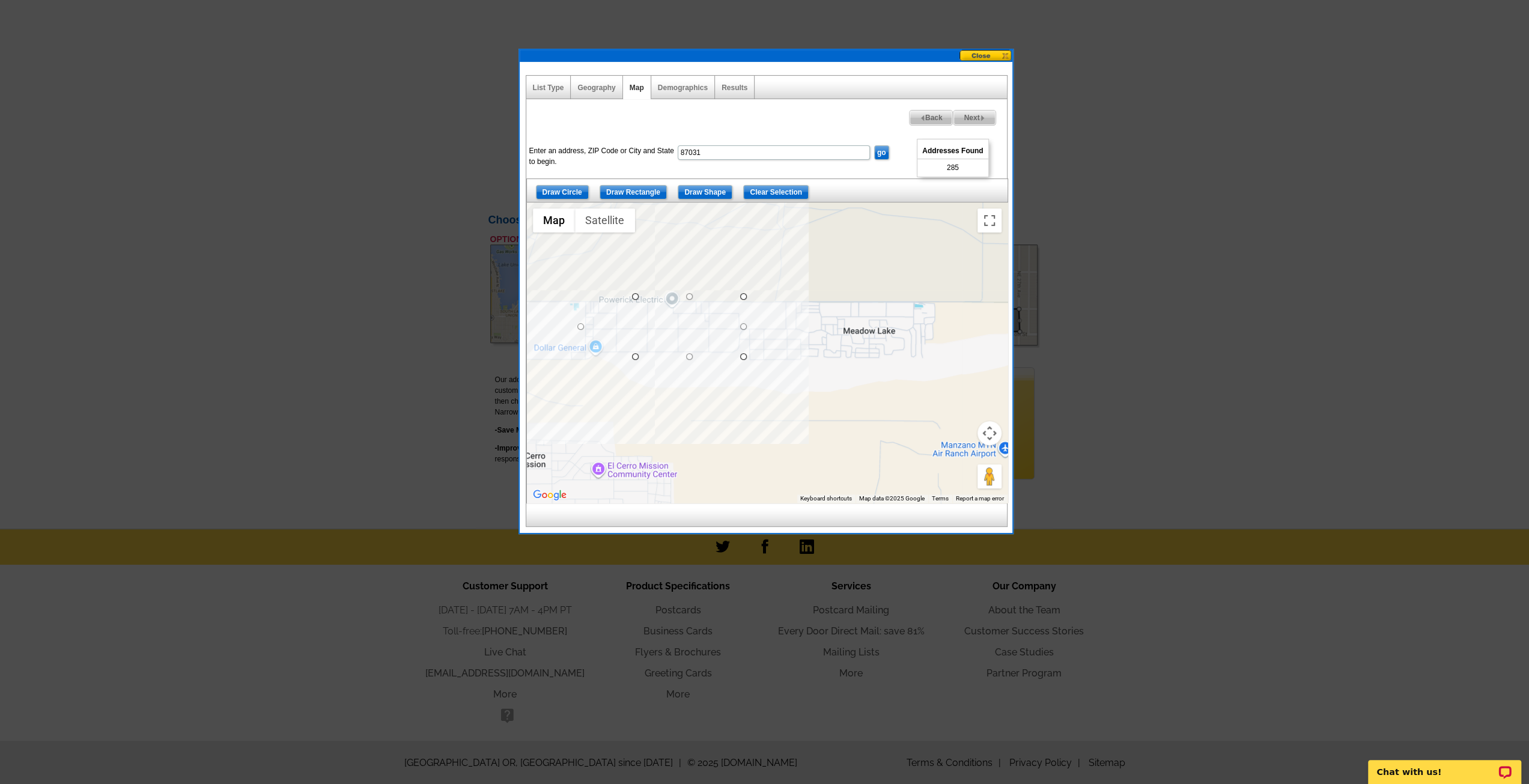
drag, startPoint x: 636, startPoint y: 325, endPoint x: 580, endPoint y: 323, distance: 56.0
drag, startPoint x: 741, startPoint y: 327, endPoint x: 627, endPoint y: 327, distance: 114.0
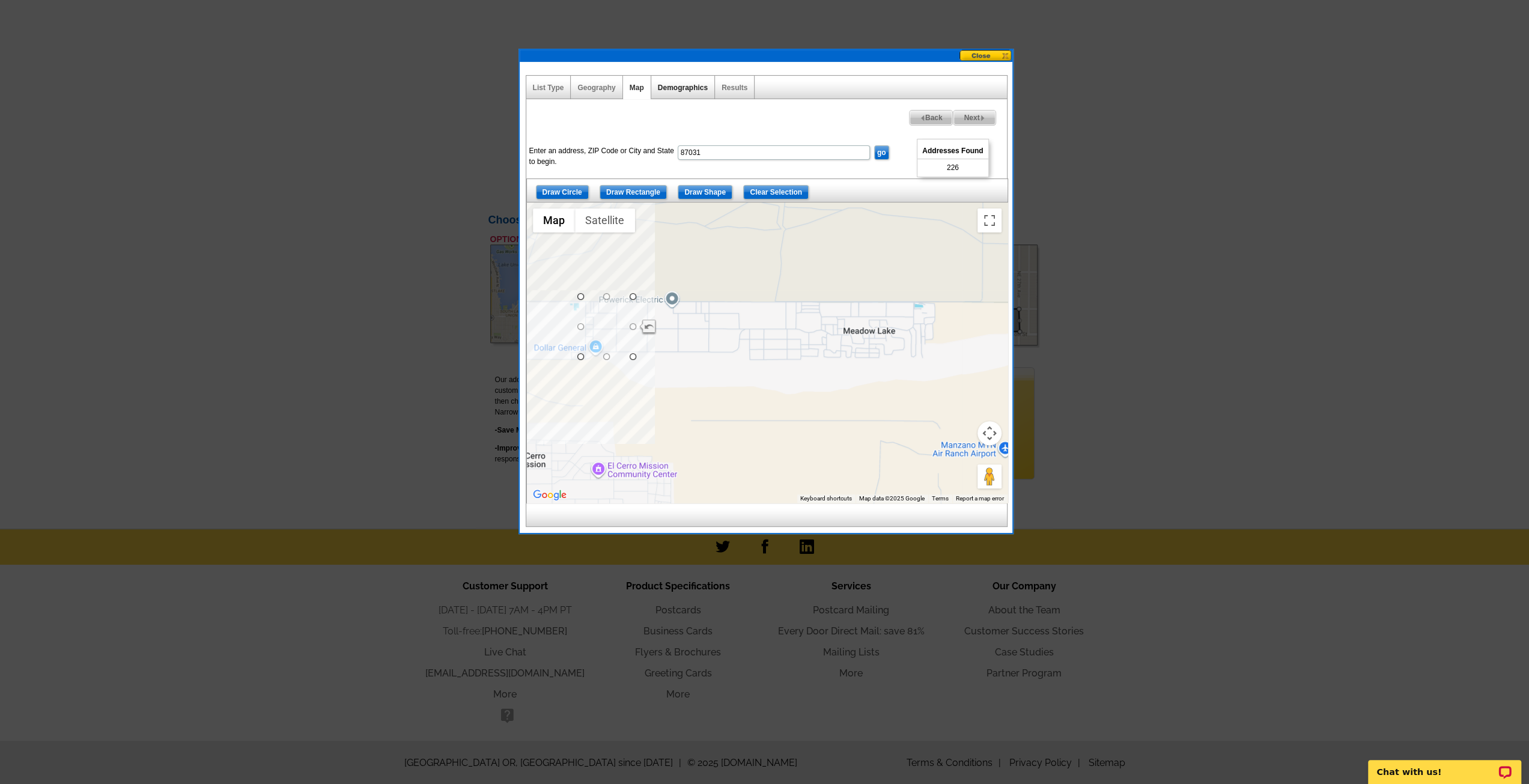
click at [688, 88] on link "Demographics" at bounding box center [683, 88] width 50 height 8
select select
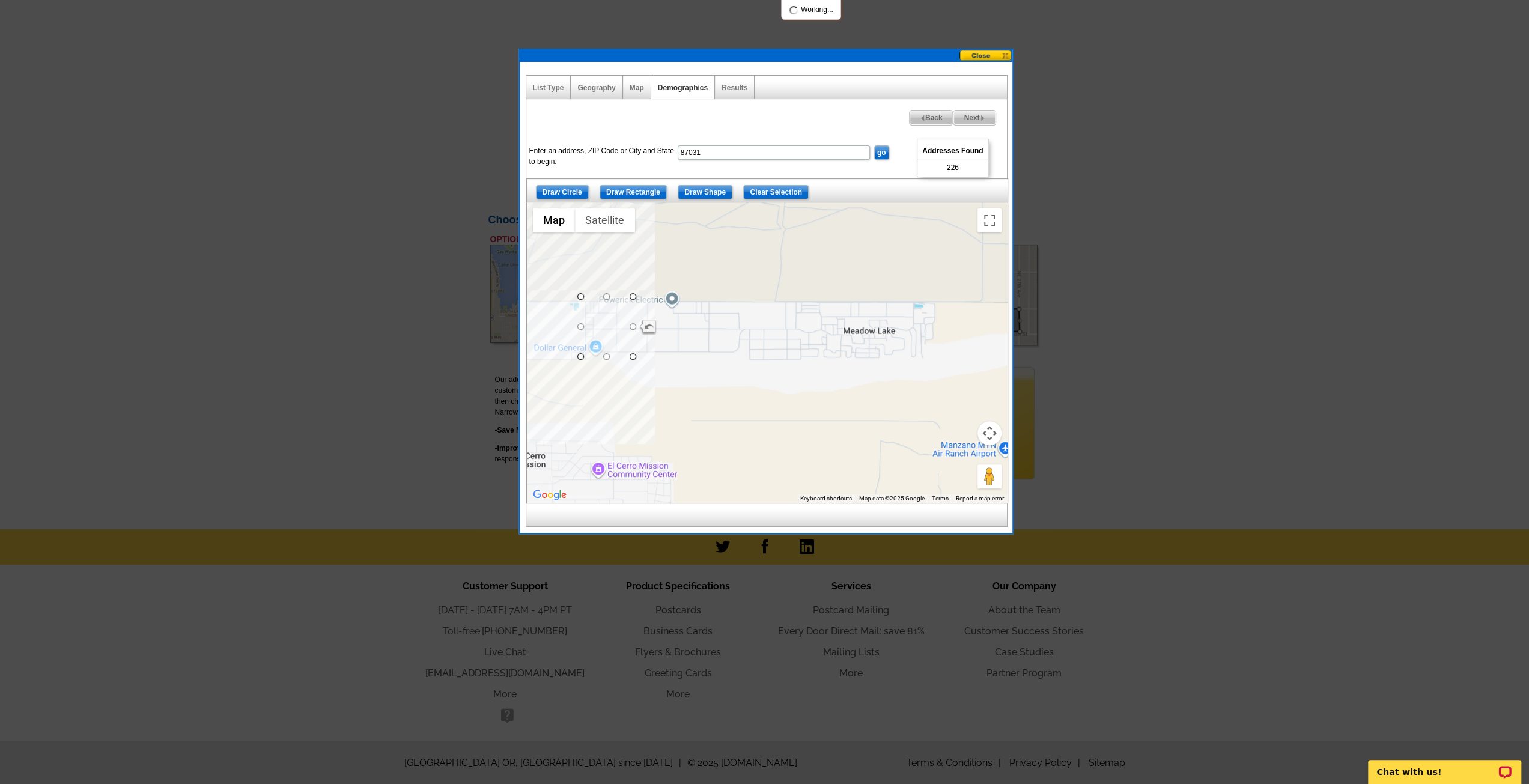
select select
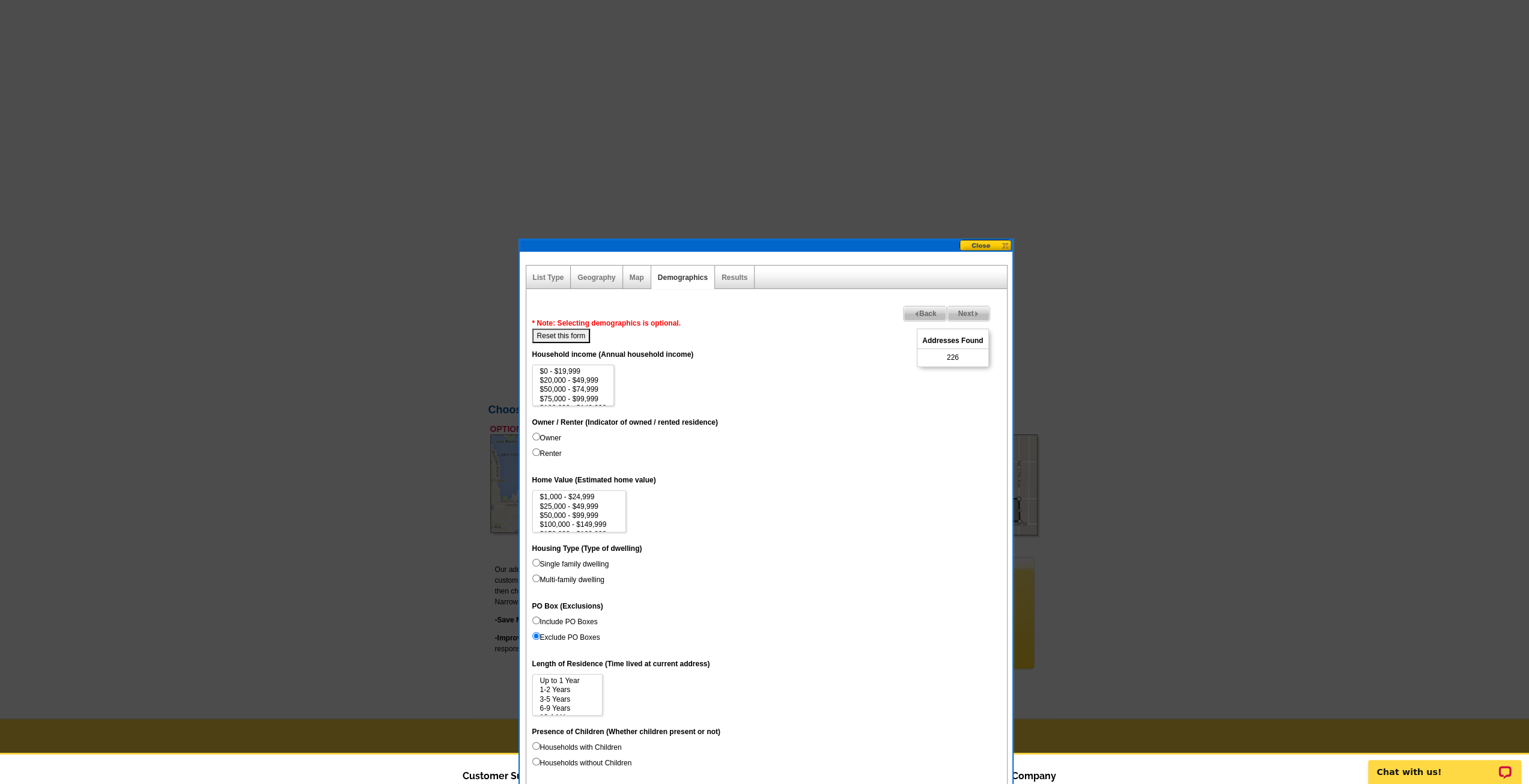
scroll to position [64, 0]
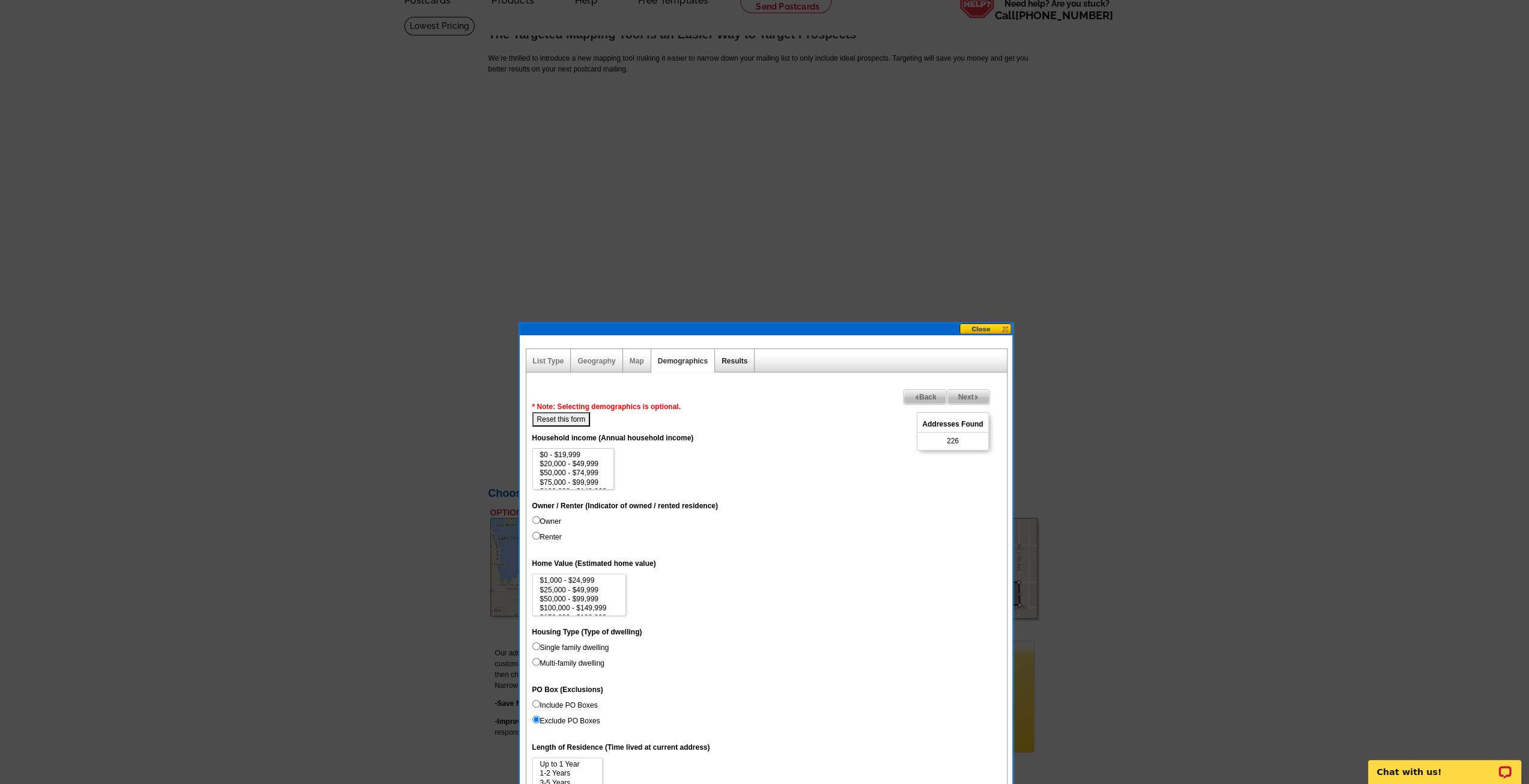
click at [729, 359] on link "Results" at bounding box center [734, 361] width 26 height 8
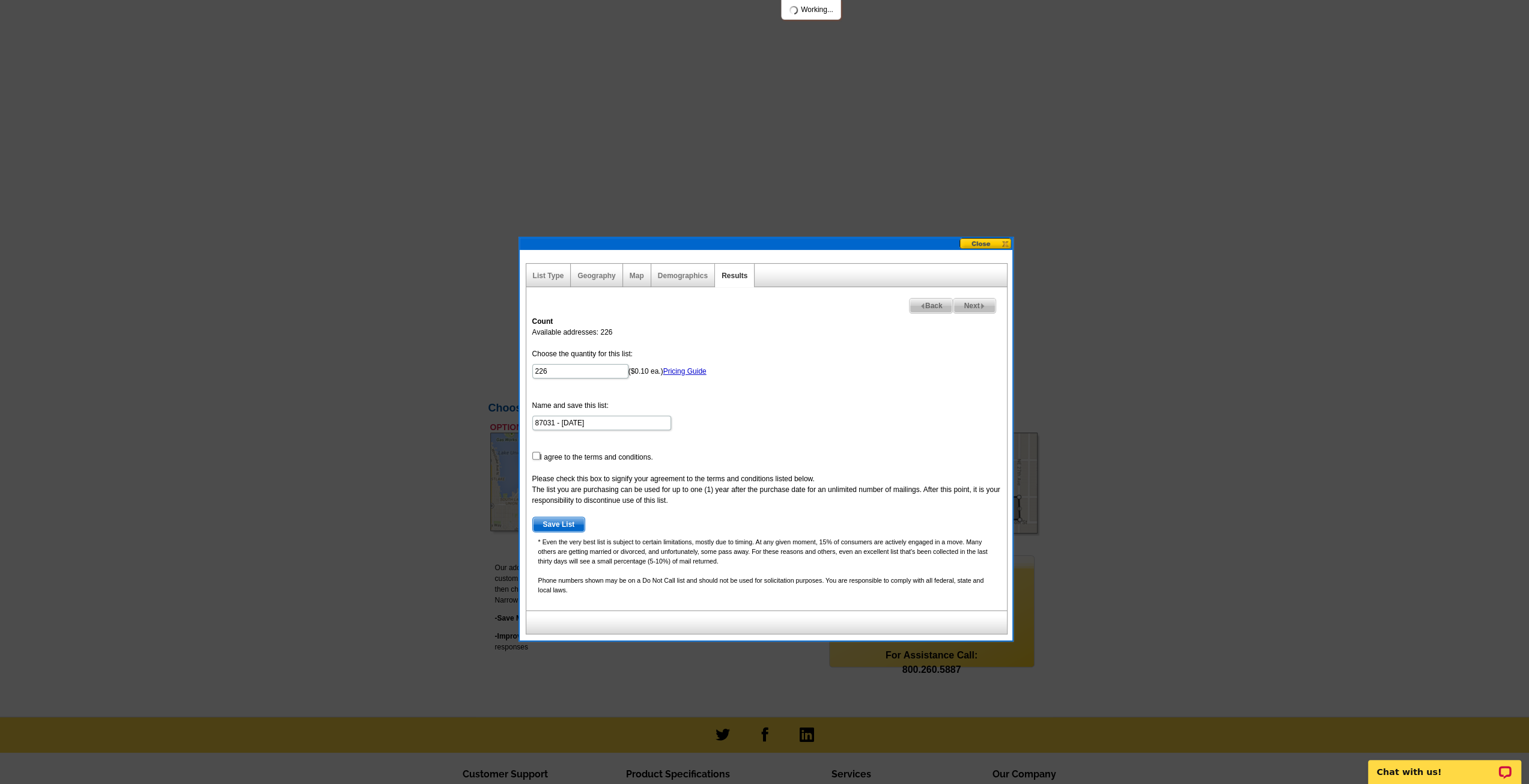
scroll to position [184, 0]
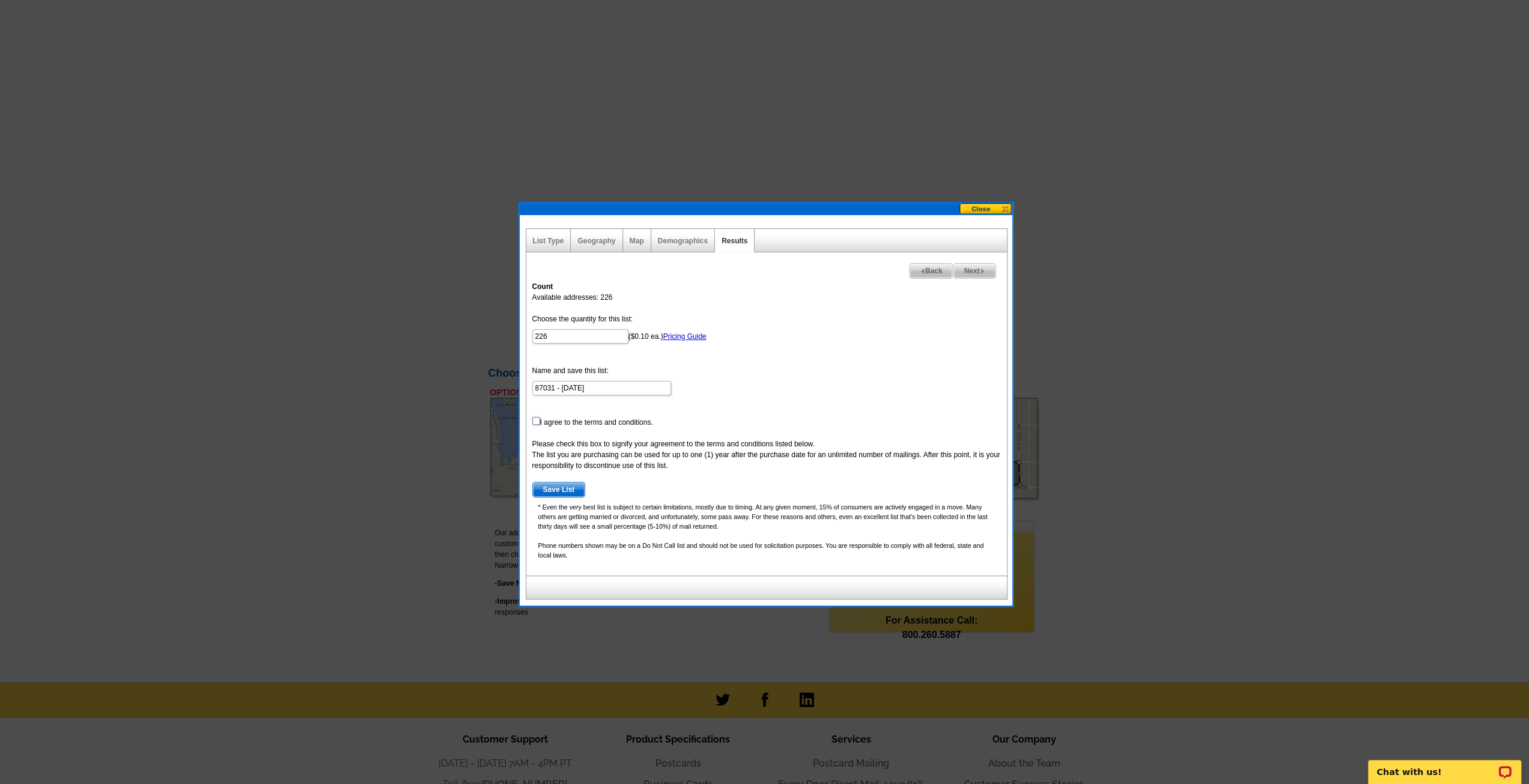
click at [534, 420] on input "checkbox" at bounding box center [536, 421] width 8 height 8
checkbox input "true"
click at [565, 487] on span "Save List" at bounding box center [559, 489] width 52 height 14
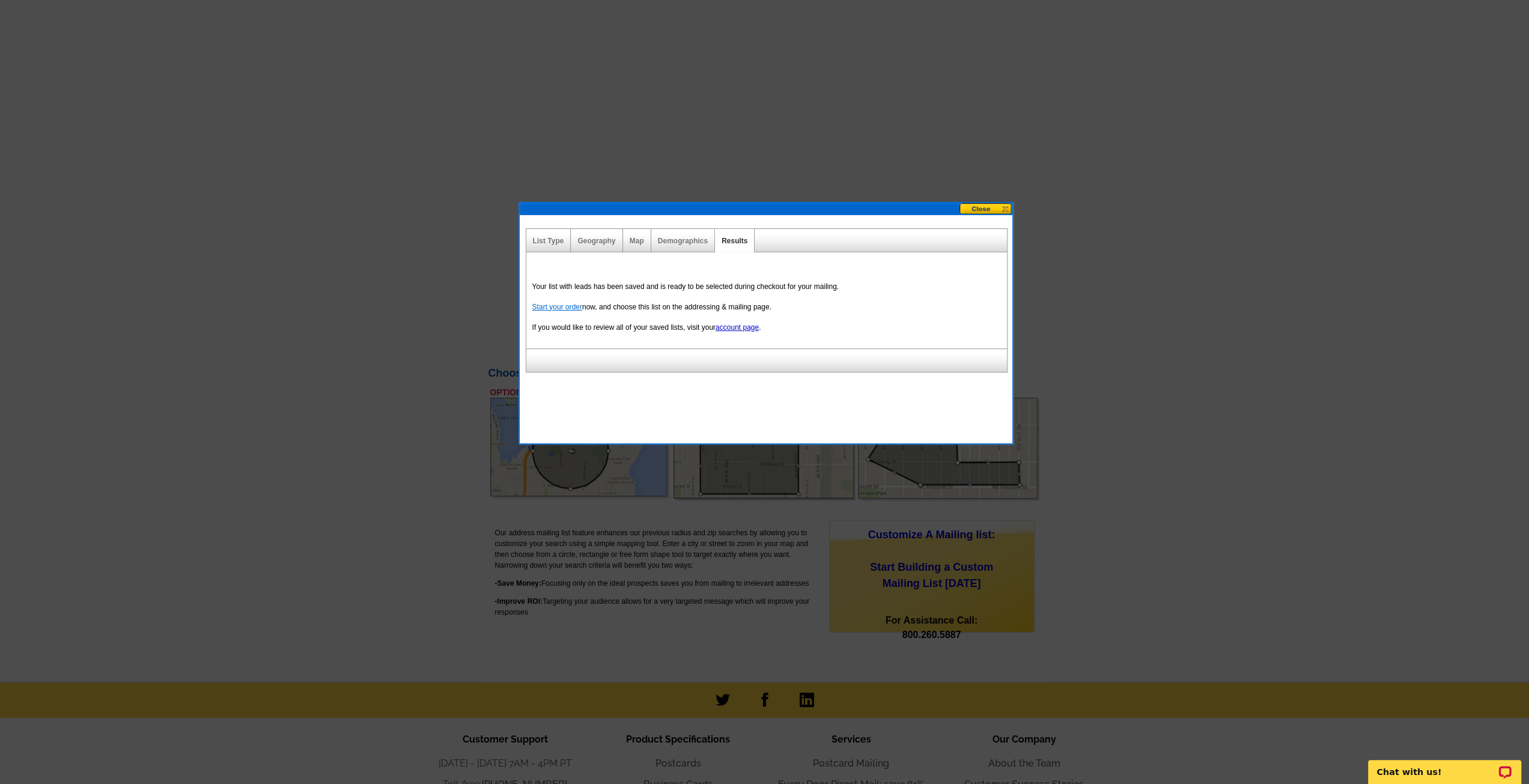
click at [555, 306] on link "Start your order" at bounding box center [557, 307] width 50 height 8
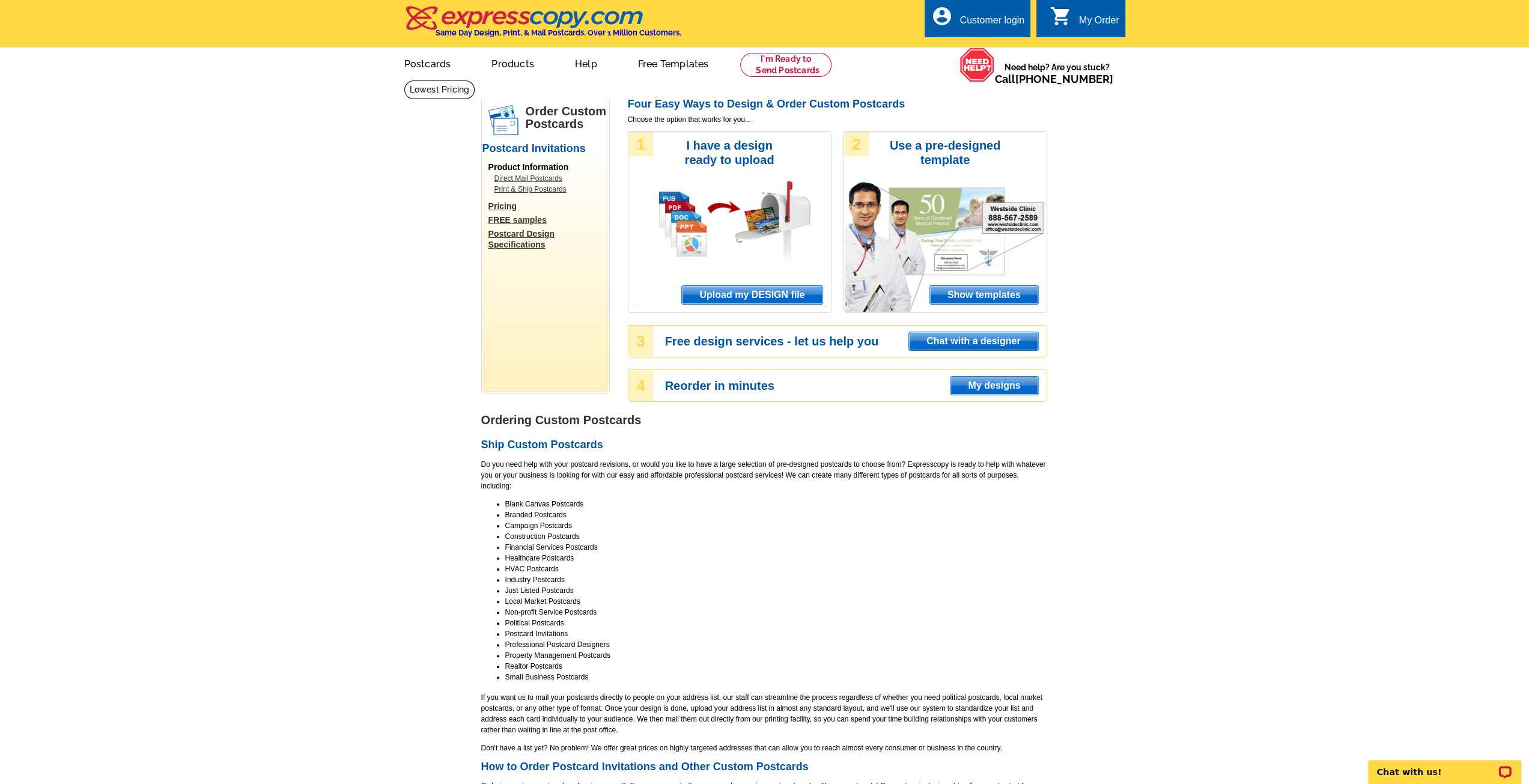
click at [746, 299] on span "Upload my DESIGN file" at bounding box center [752, 295] width 140 height 18
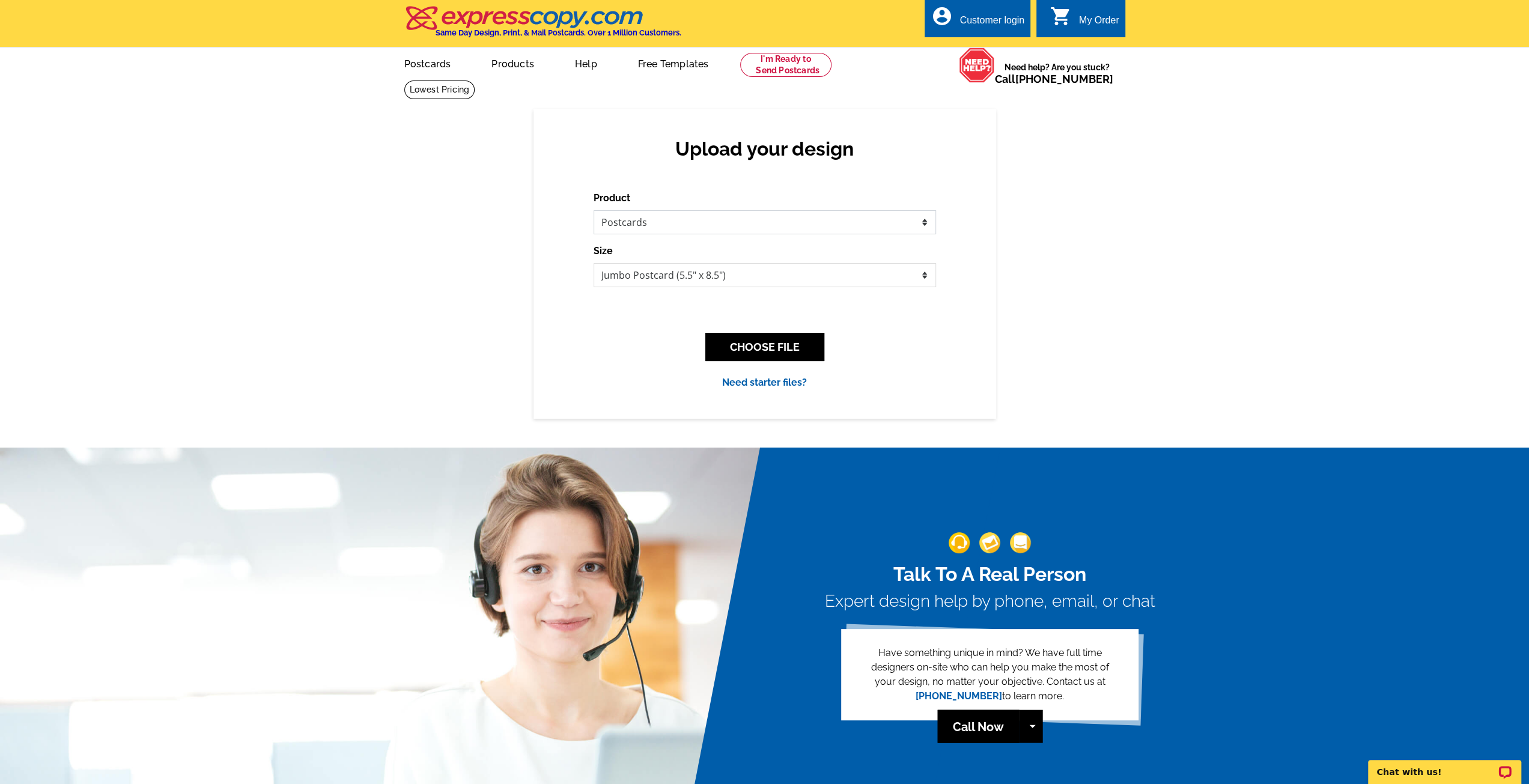
click at [924, 227] on select "Please select the type of file... Postcards Business Cards Letters and flyers G…" at bounding box center [765, 223] width 343 height 24
click at [926, 227] on select "Please select the type of file... Postcards Business Cards Letters and flyers G…" at bounding box center [765, 223] width 343 height 24
click at [926, 277] on select "Jumbo Postcard (5.5" x 8.5") Regular Postcard (4.25" x 5.6") Panoramic Postcard…" at bounding box center [765, 275] width 343 height 24
select select "1"
click at [594, 264] on select "Jumbo Postcard (5.5" x 8.5") Regular Postcard (4.25" x 5.6") Panoramic Postcard…" at bounding box center [765, 275] width 343 height 24
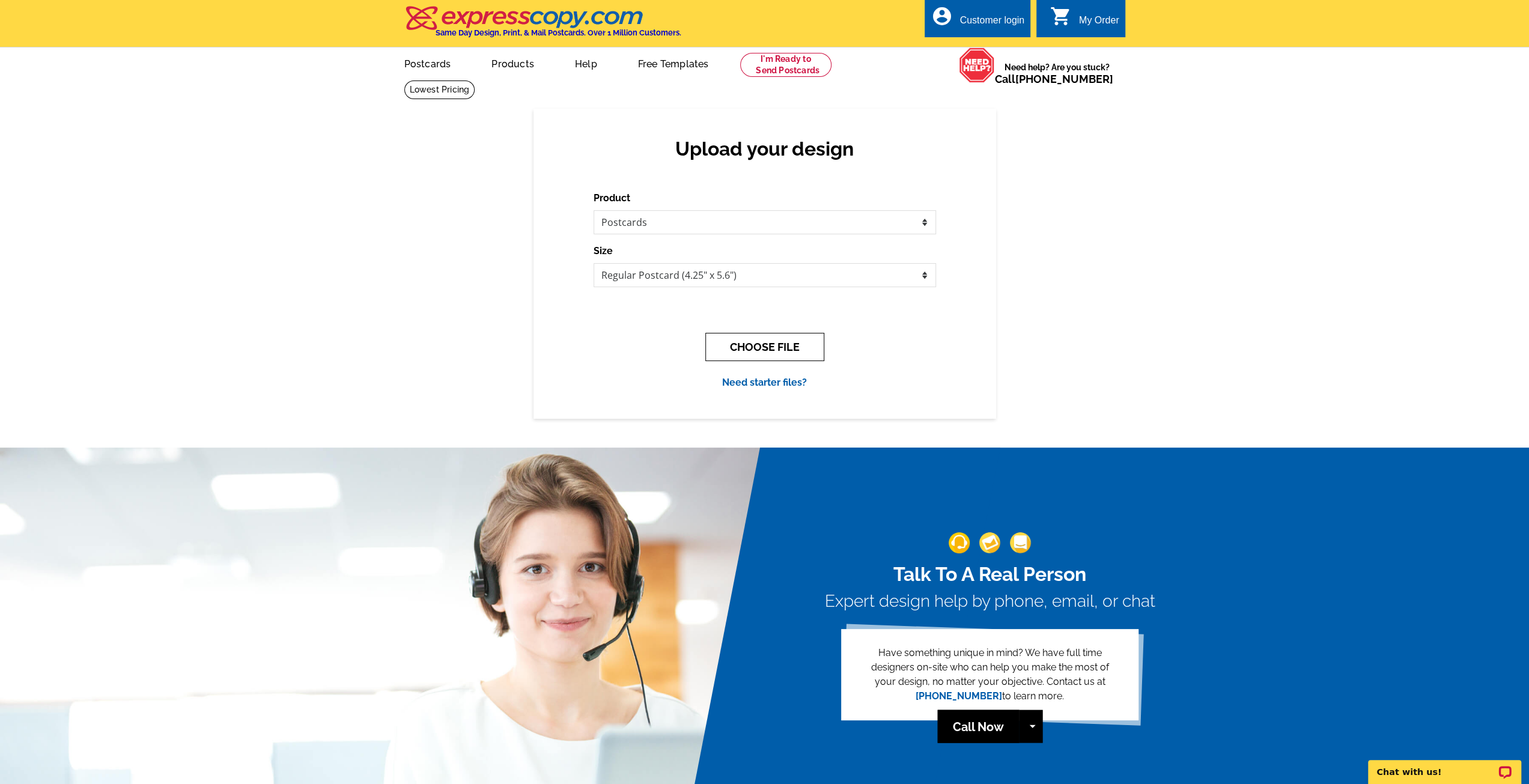
click at [764, 343] on button "CHOOSE FILE" at bounding box center [764, 347] width 119 height 28
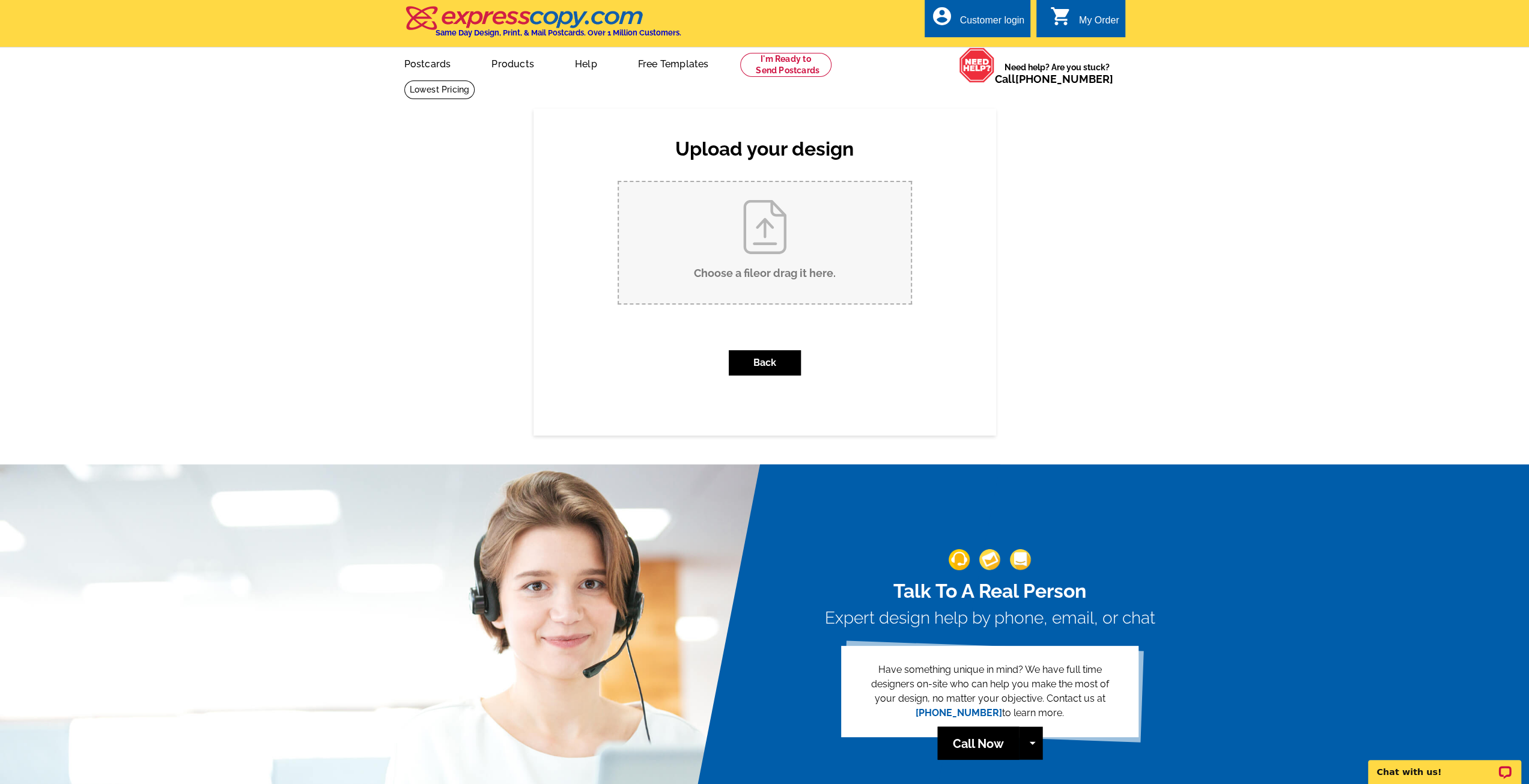
click at [765, 241] on input "Choose a file or drag it here ." at bounding box center [764, 243] width 292 height 121
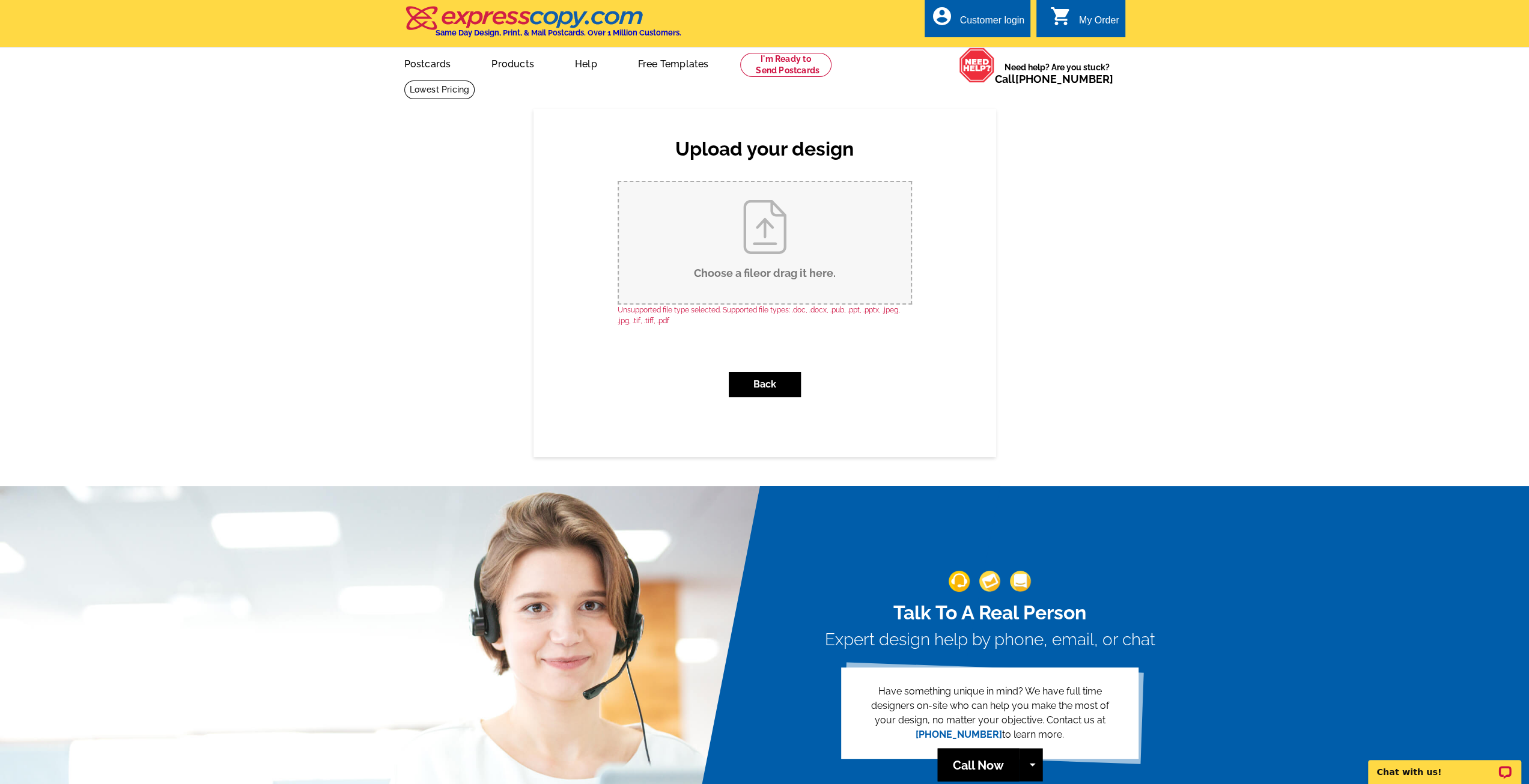
click at [756, 254] on input "Choose a file or drag it here ." at bounding box center [764, 243] width 292 height 121
type input "C:\fakepath\NEW.jpg"
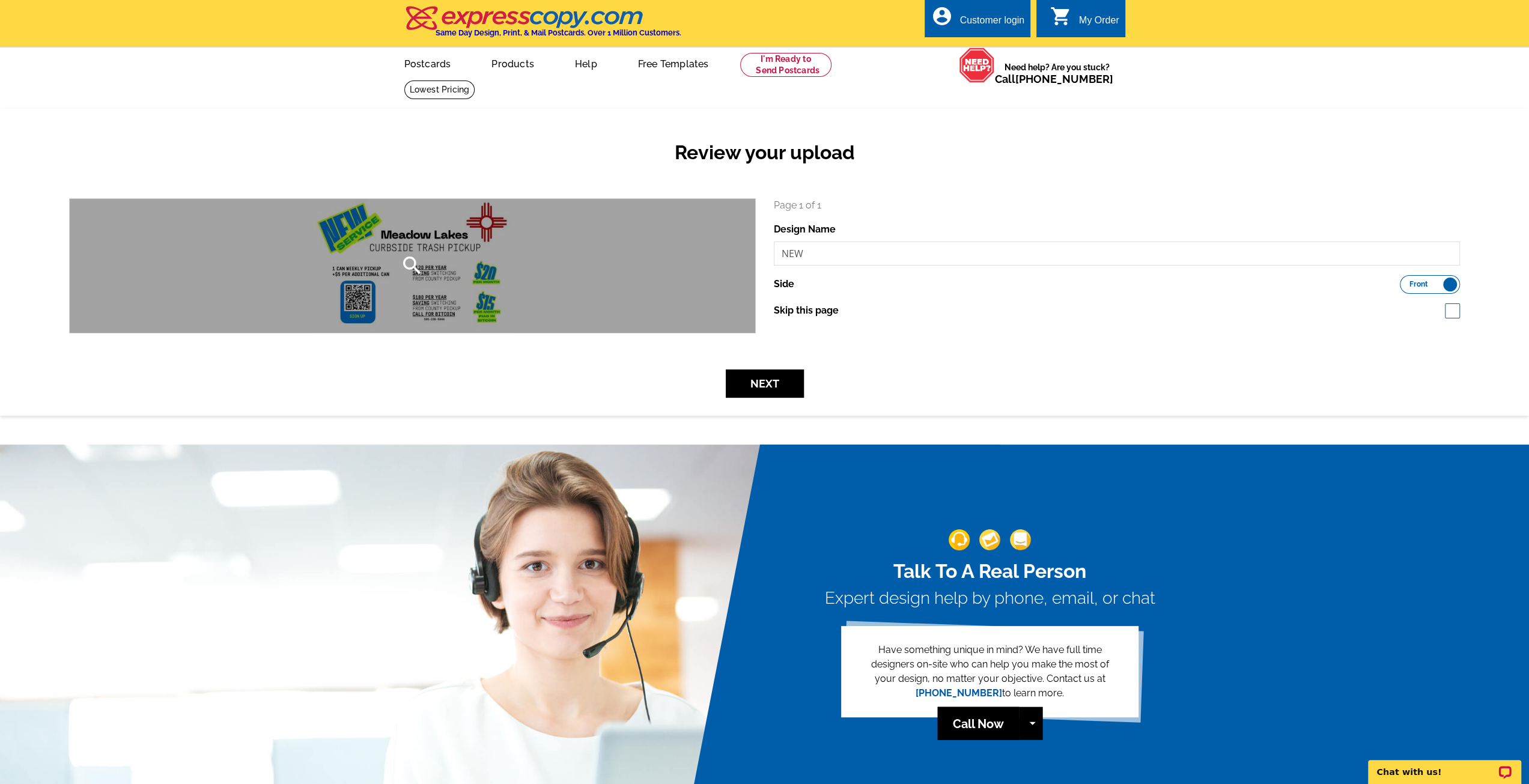
click at [416, 263] on icon "search" at bounding box center [412, 266] width 24 height 24
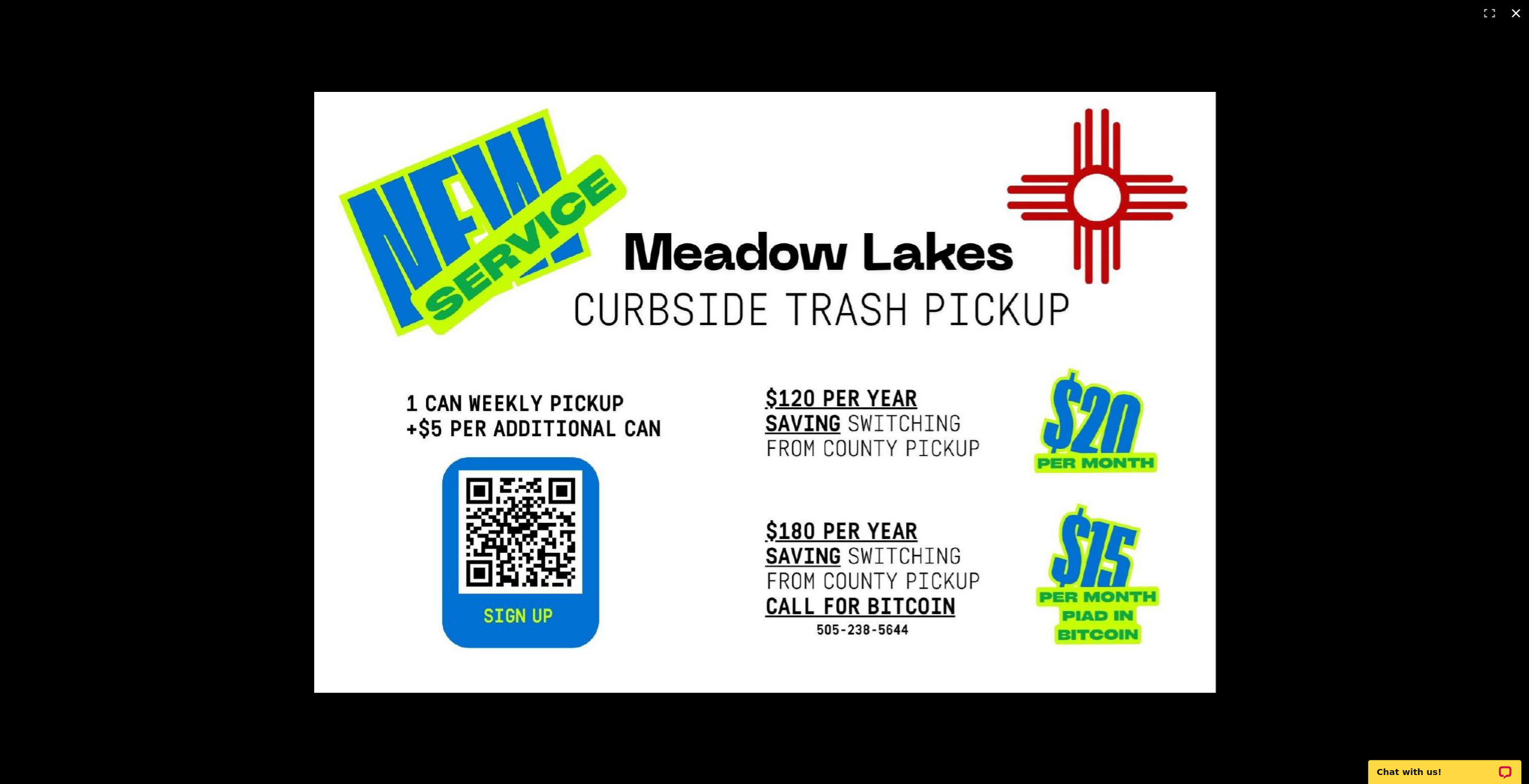
click at [1516, 13] on button at bounding box center [1516, 13] width 26 height 26
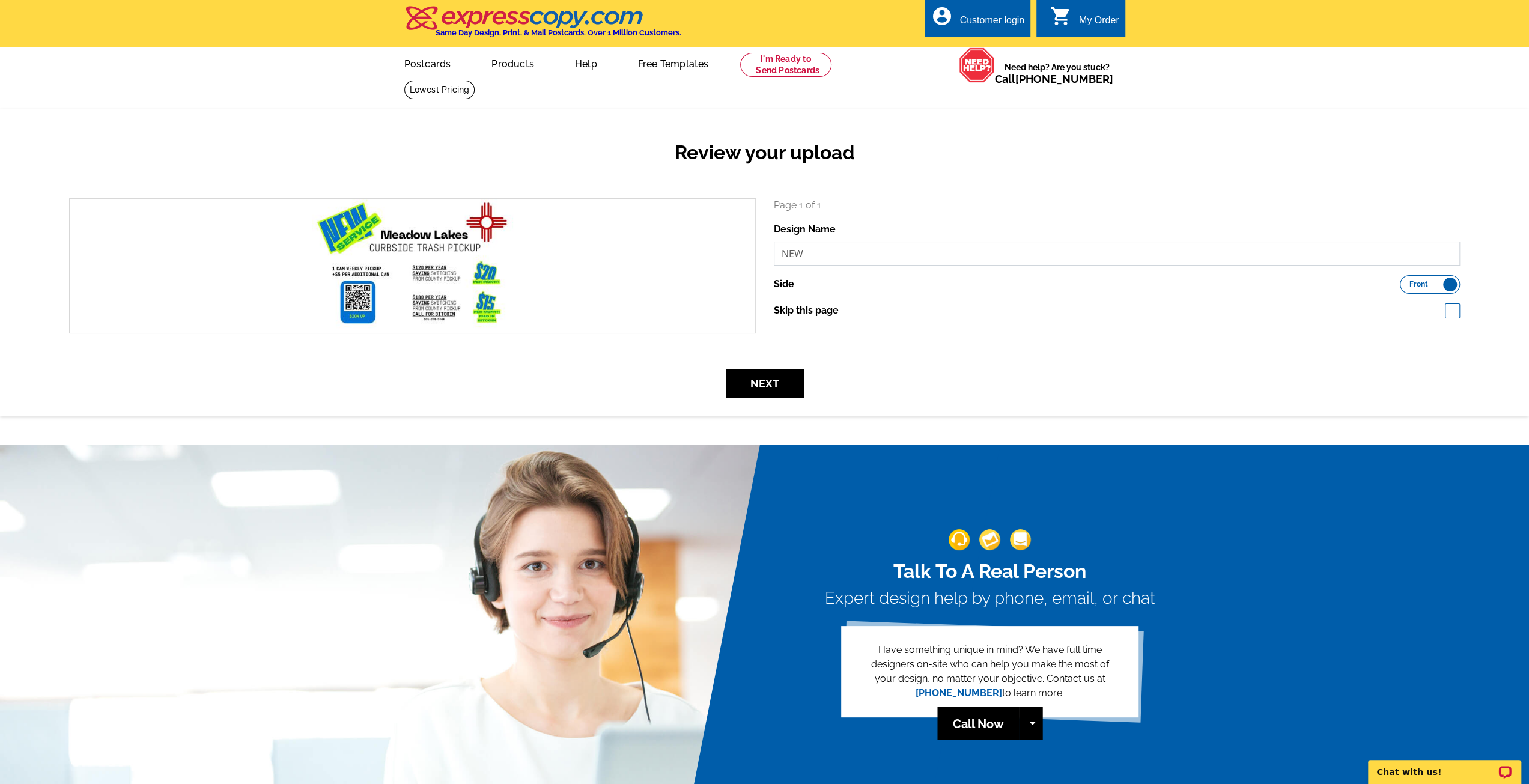
click at [889, 257] on input "NEW" at bounding box center [1117, 254] width 687 height 24
click at [905, 248] on input "NEW" at bounding box center [1117, 254] width 687 height 24
click at [425, 67] on link "Postcards" at bounding box center [427, 63] width 84 height 28
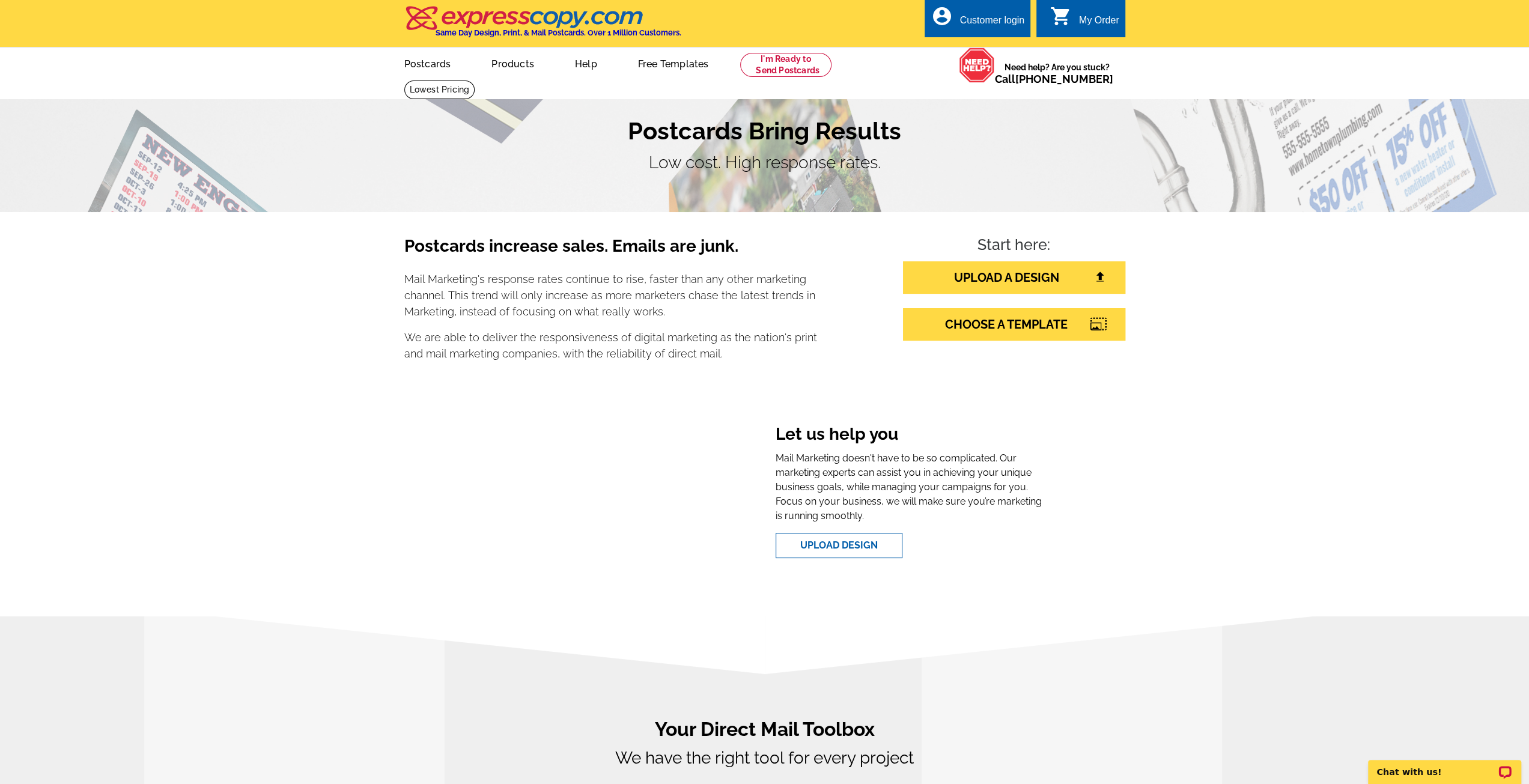
click at [989, 21] on div "Customer login" at bounding box center [992, 23] width 65 height 17
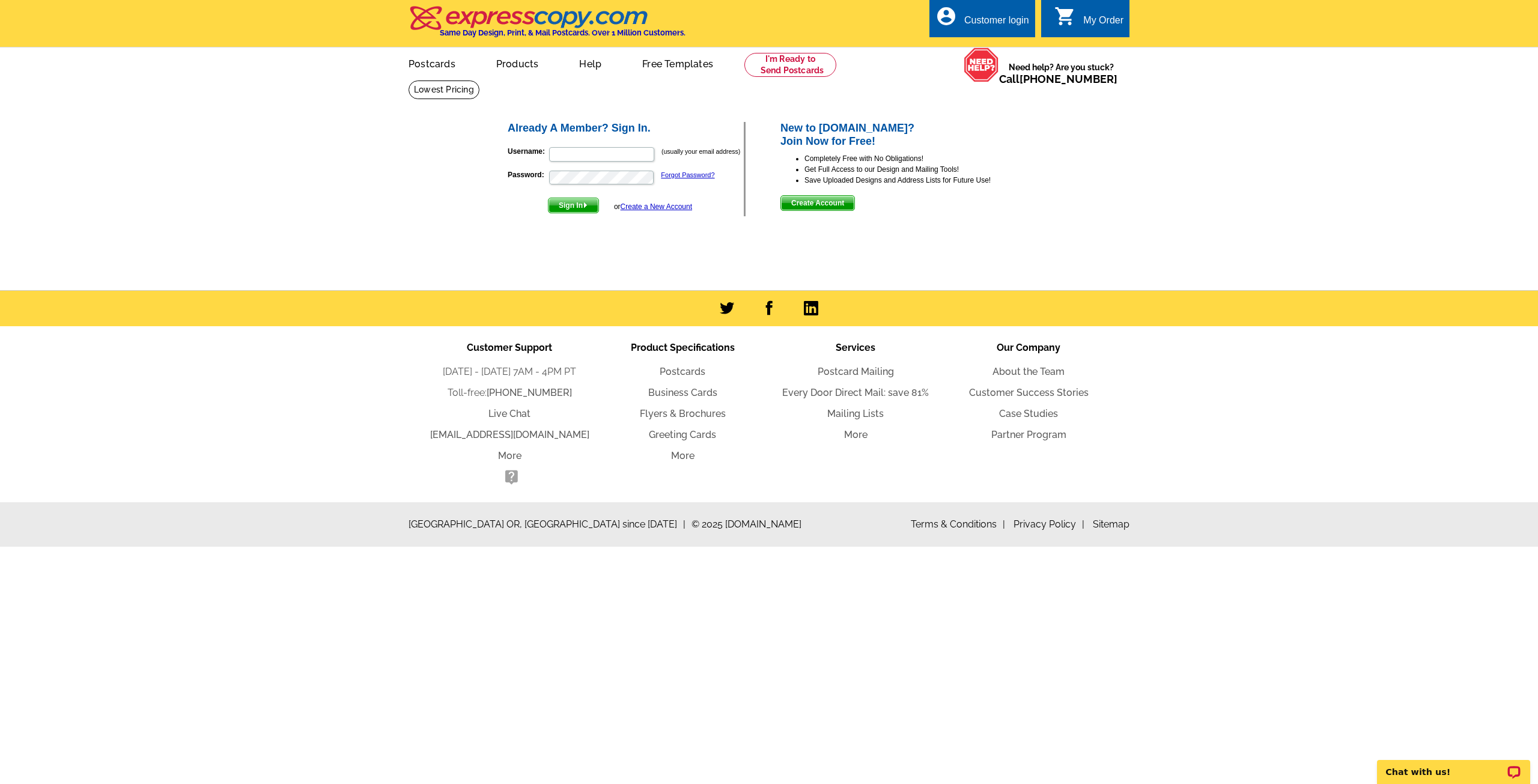
click at [648, 206] on link "Create a New Account" at bounding box center [657, 206] width 72 height 8
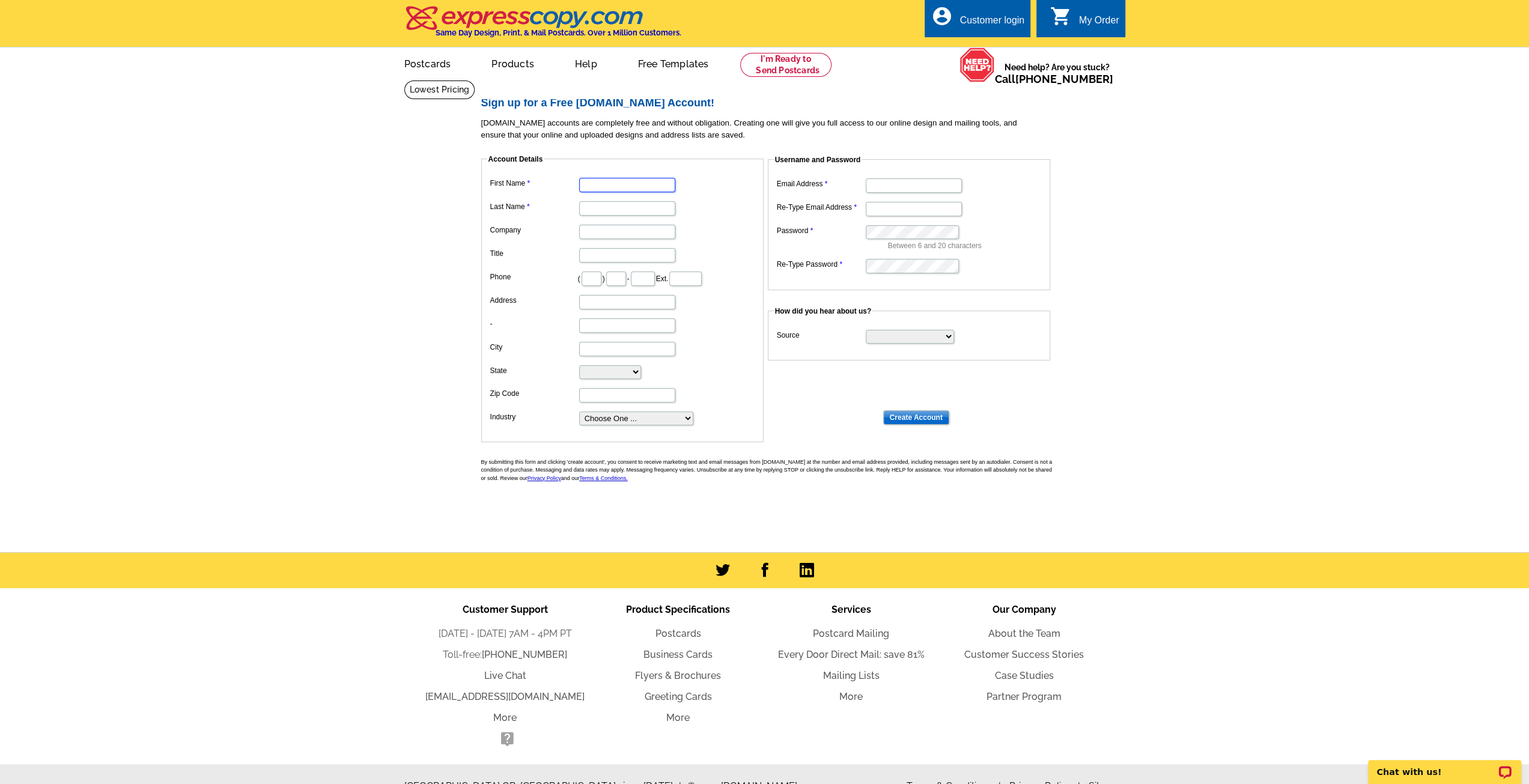
click at [621, 183] on input "First Name" at bounding box center [627, 185] width 96 height 14
type input "[PERSON_NAME]"
type input "Eww Trash Pickup"
type input "505"
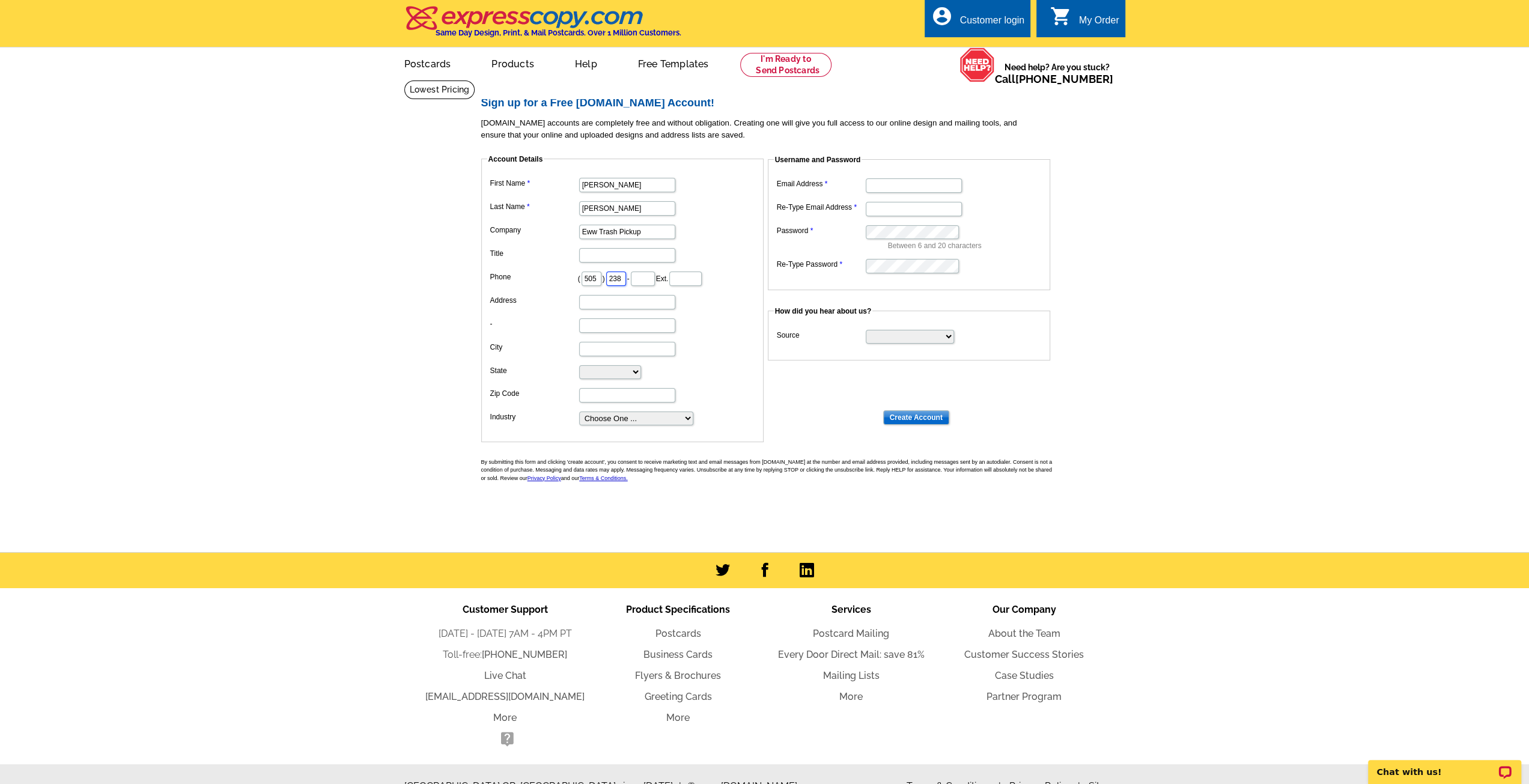
type input "238"
type input "5644"
type input "[STREET_ADDRESS]"
type input "LOS LUNAS"
select select "NM"
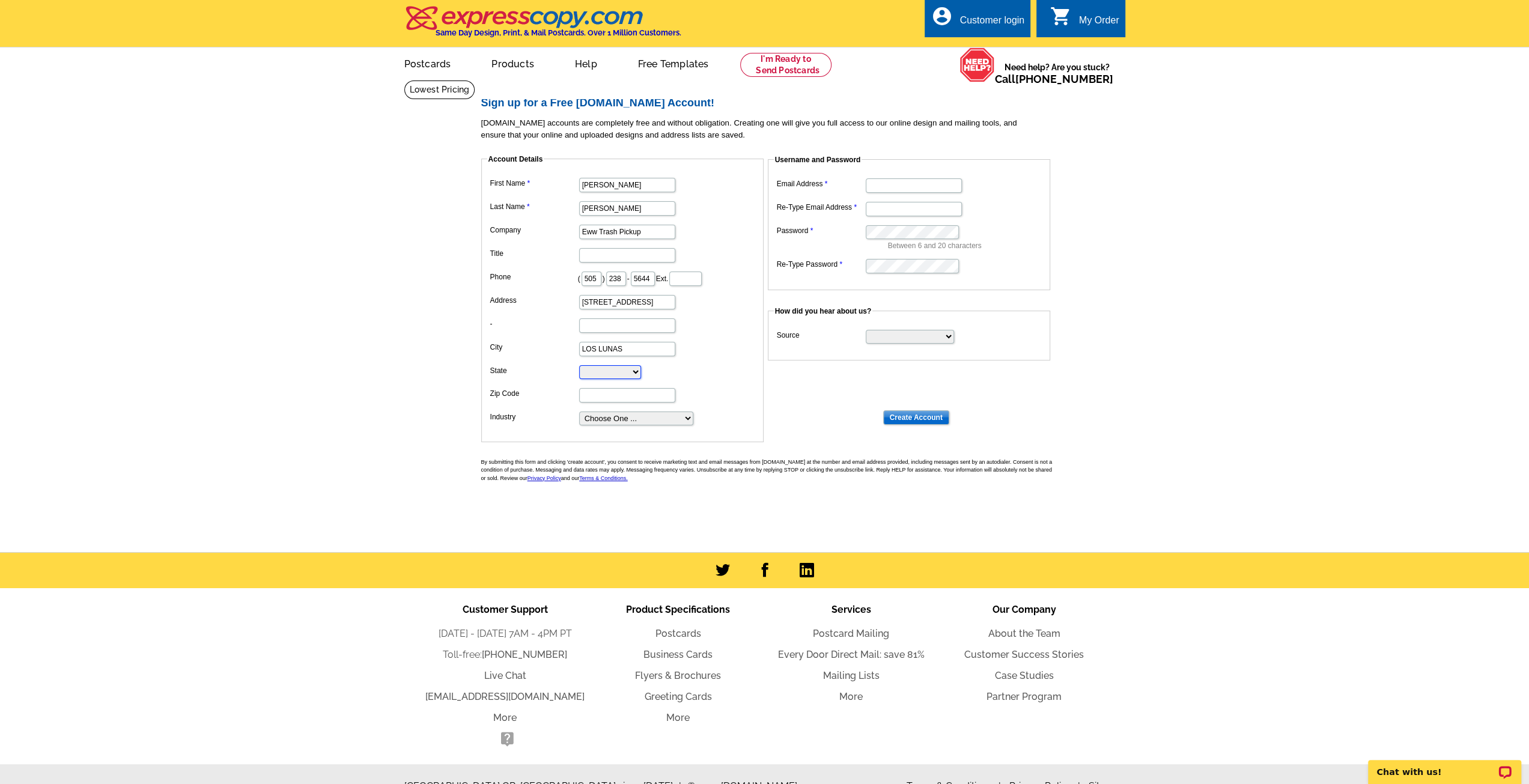
type input "87031"
click at [667, 416] on select "Choose One ... Residential Real Estate Accounting Agriculture Architecture Arts…" at bounding box center [636, 418] width 114 height 13
select select "10"
click at [579, 412] on select "Choose One ... Residential Real Estate Accounting Agriculture Architecture Arts…" at bounding box center [636, 418] width 114 height 13
click at [717, 423] on fieldset "Account Details First Name [PERSON_NAME] Last Name [PERSON_NAME] Company Eww Tr…" at bounding box center [622, 298] width 282 height 288
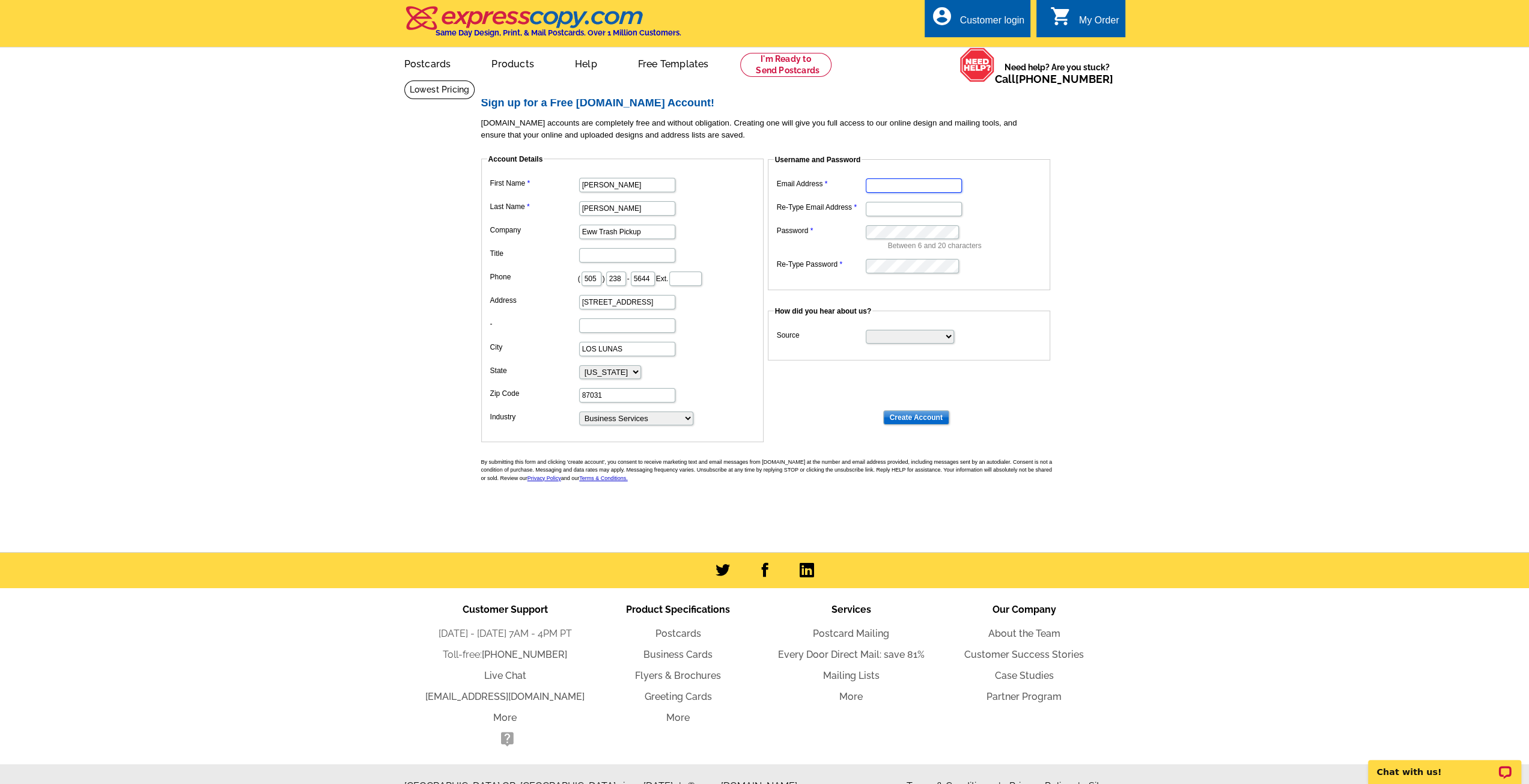
click at [913, 184] on input "Email Address" at bounding box center [914, 185] width 96 height 14
type input "[EMAIL_ADDRESS][DOMAIN_NAME]"
click at [901, 208] on input "Re-Type Email Address" at bounding box center [914, 208] width 96 height 14
type input "[EMAIL_ADDRESS][DOMAIN_NAME]"
click at [906, 337] on select "Search Engine Television Ad Direct Mail Postcard Email Referred by a friend Oth…" at bounding box center [910, 337] width 88 height 13
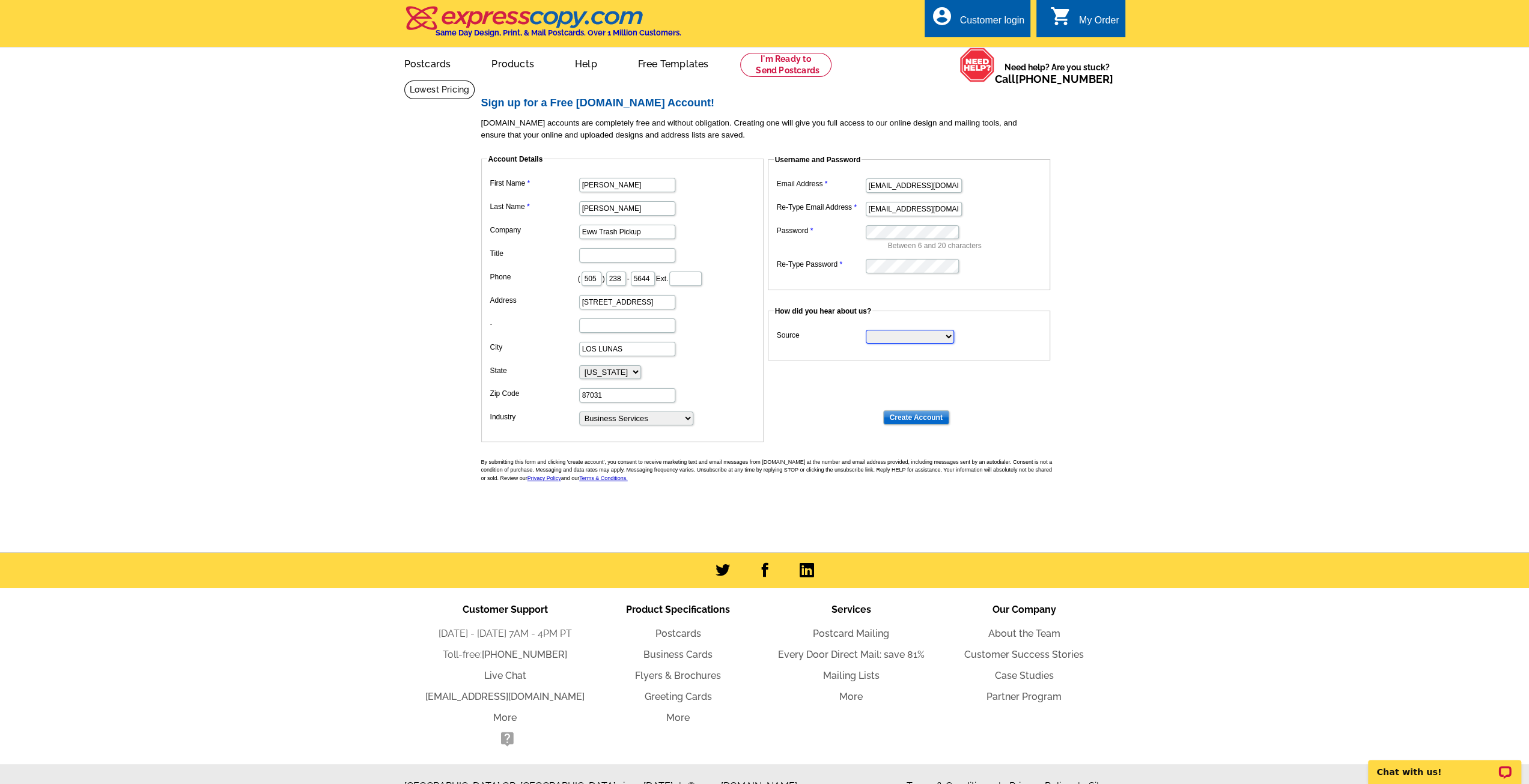
select select "search"
click at [866, 330] on select "Search Engine Television Ad Direct Mail Postcard Email Referred by a friend Oth…" at bounding box center [910, 337] width 88 height 13
click at [915, 416] on input "Create Account" at bounding box center [916, 417] width 66 height 14
